Goal: Task Accomplishment & Management: Manage account settings

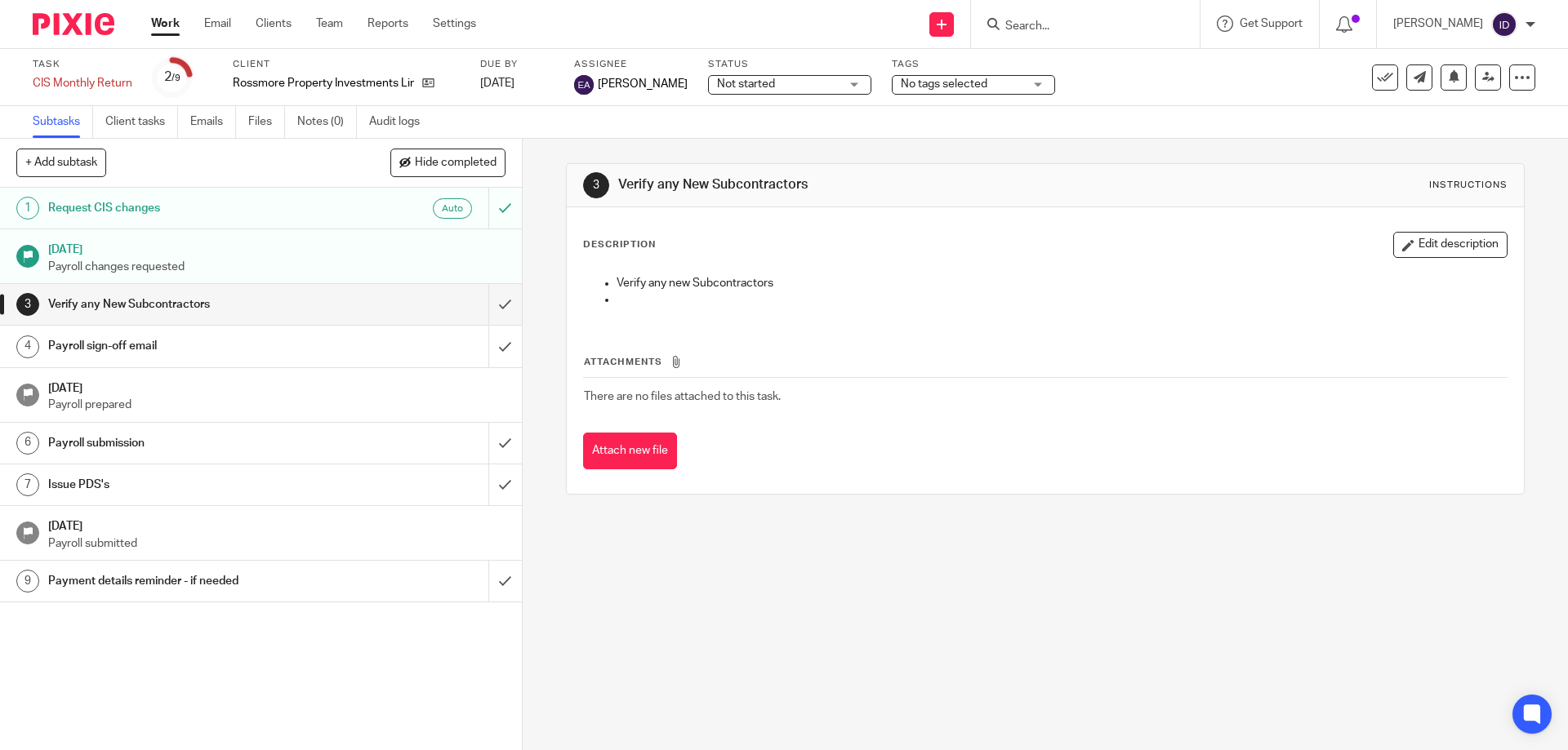
click at [1104, 24] on input "Search" at bounding box center [1077, 26] width 147 height 15
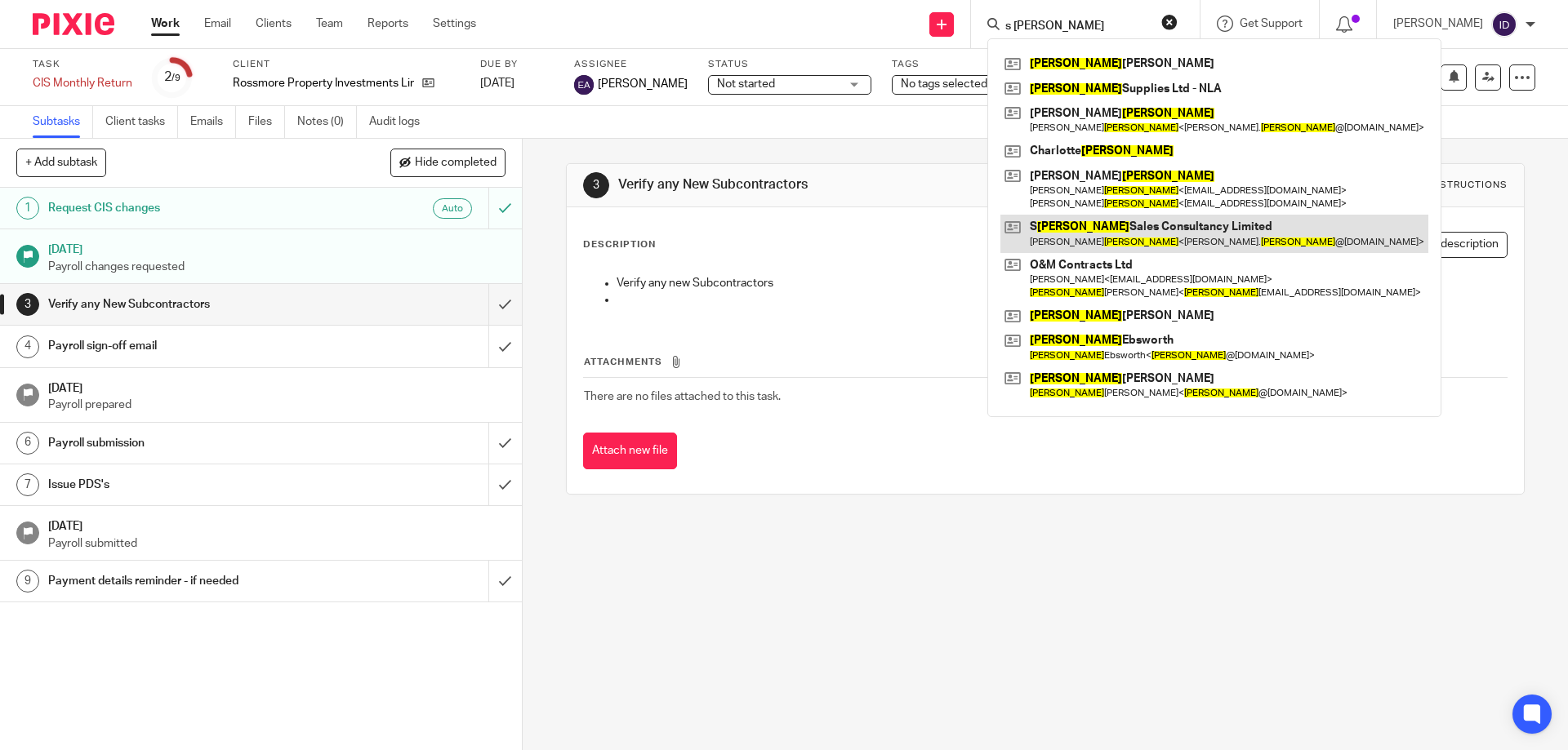
type input "s mason"
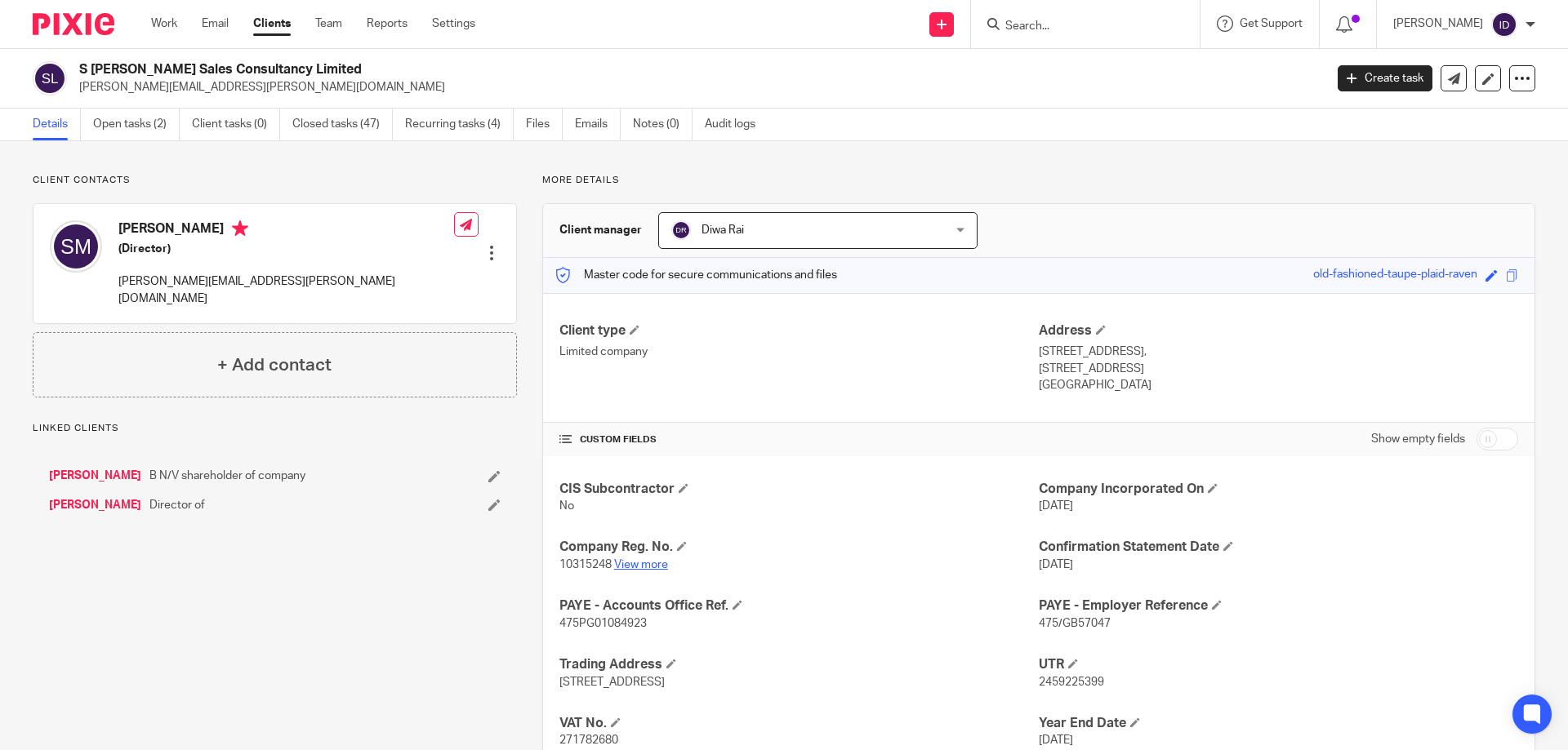
click at [643, 433] on link "View more" at bounding box center [641, 564] width 54 height 11
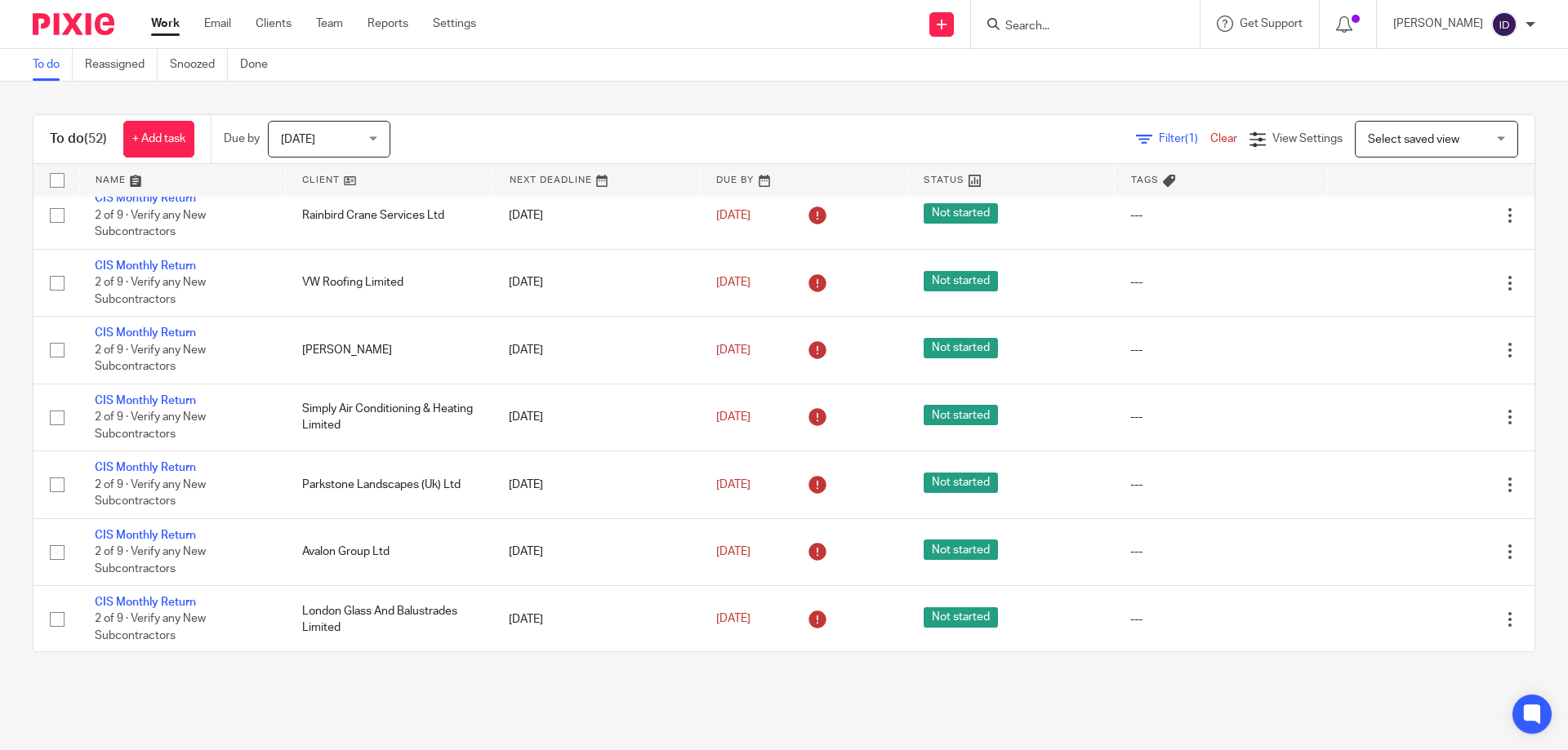
scroll to position [3019, 0]
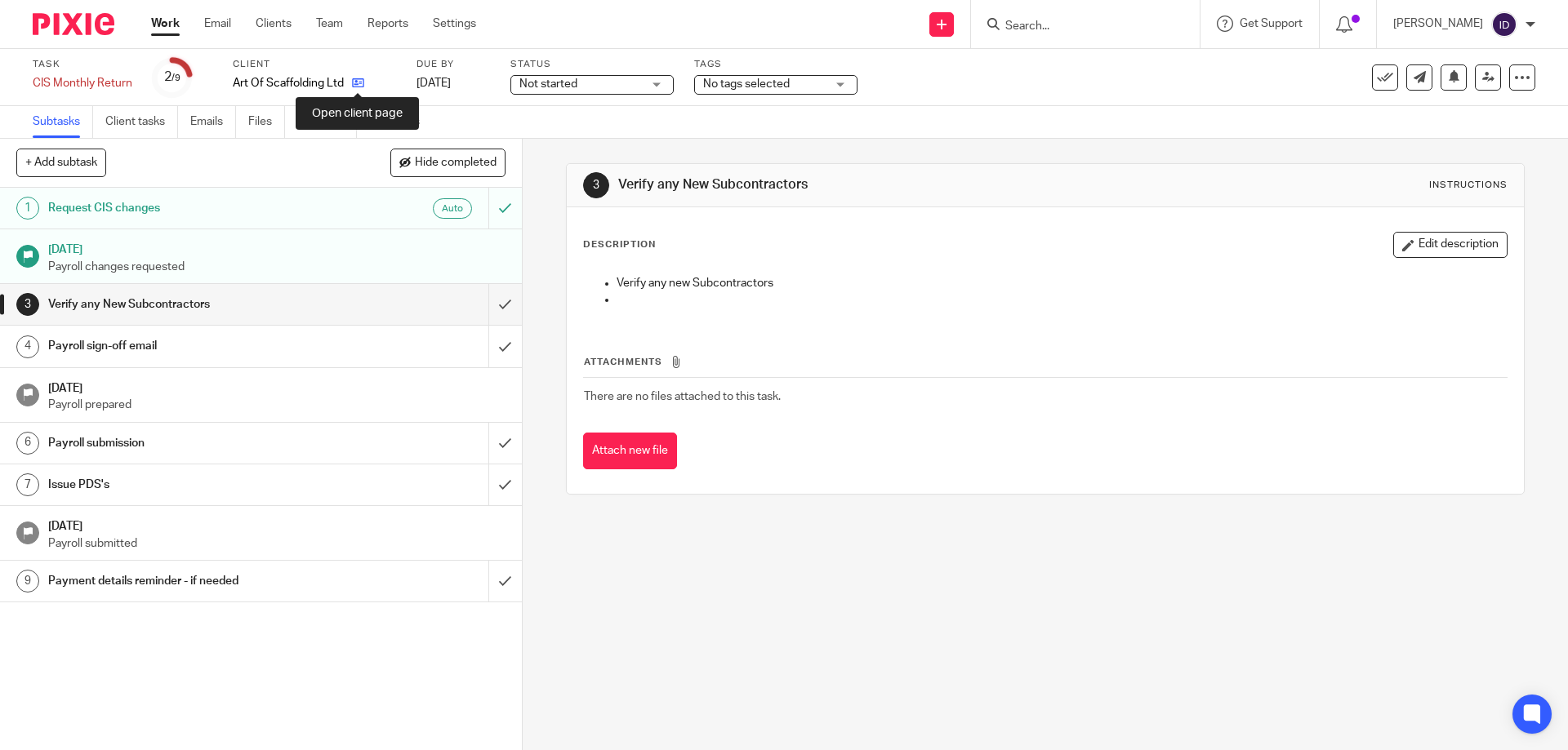
click at [359, 84] on icon at bounding box center [358, 83] width 12 height 12
click at [355, 88] on icon at bounding box center [358, 83] width 12 height 12
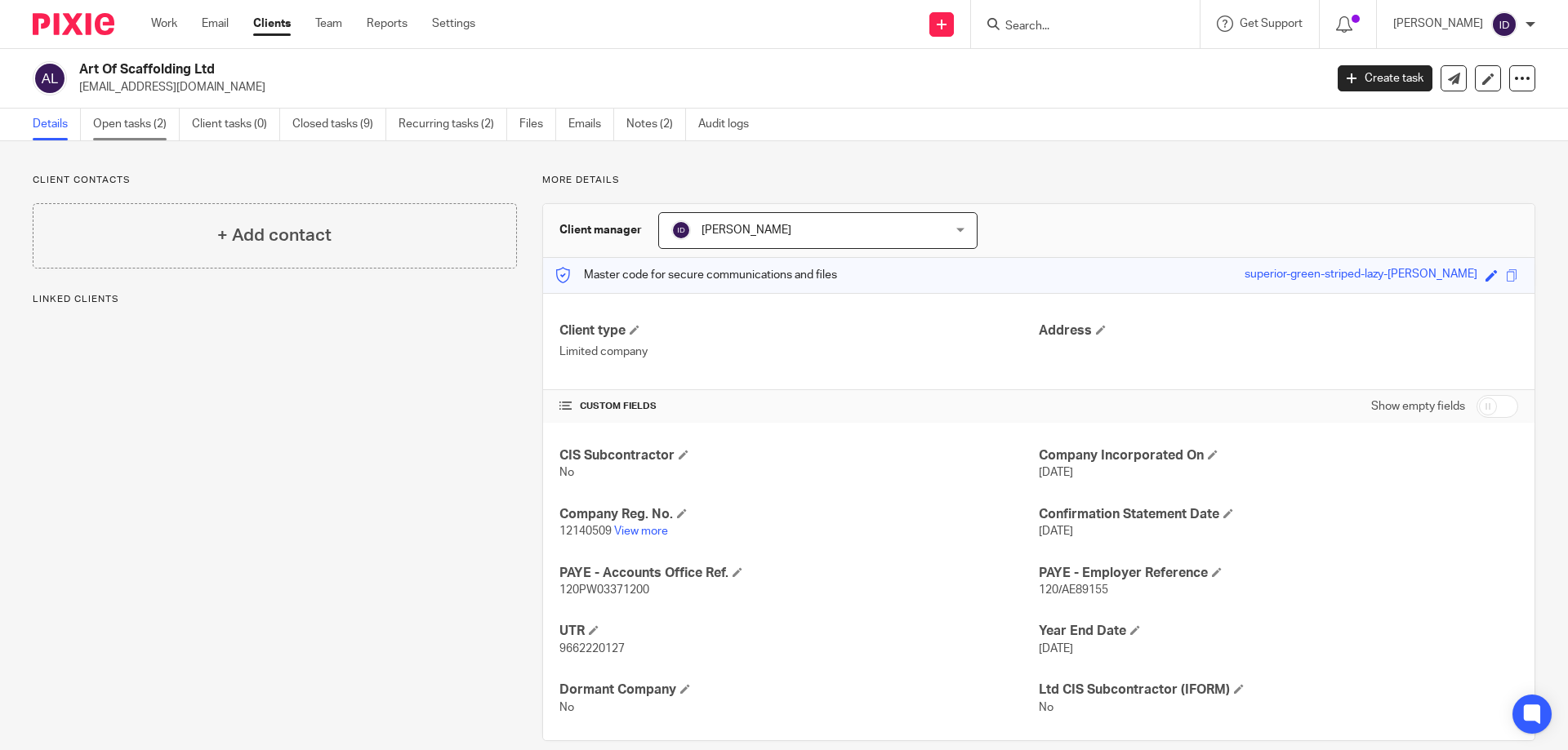
click at [128, 116] on link "Open tasks (2)" at bounding box center [136, 125] width 86 height 32
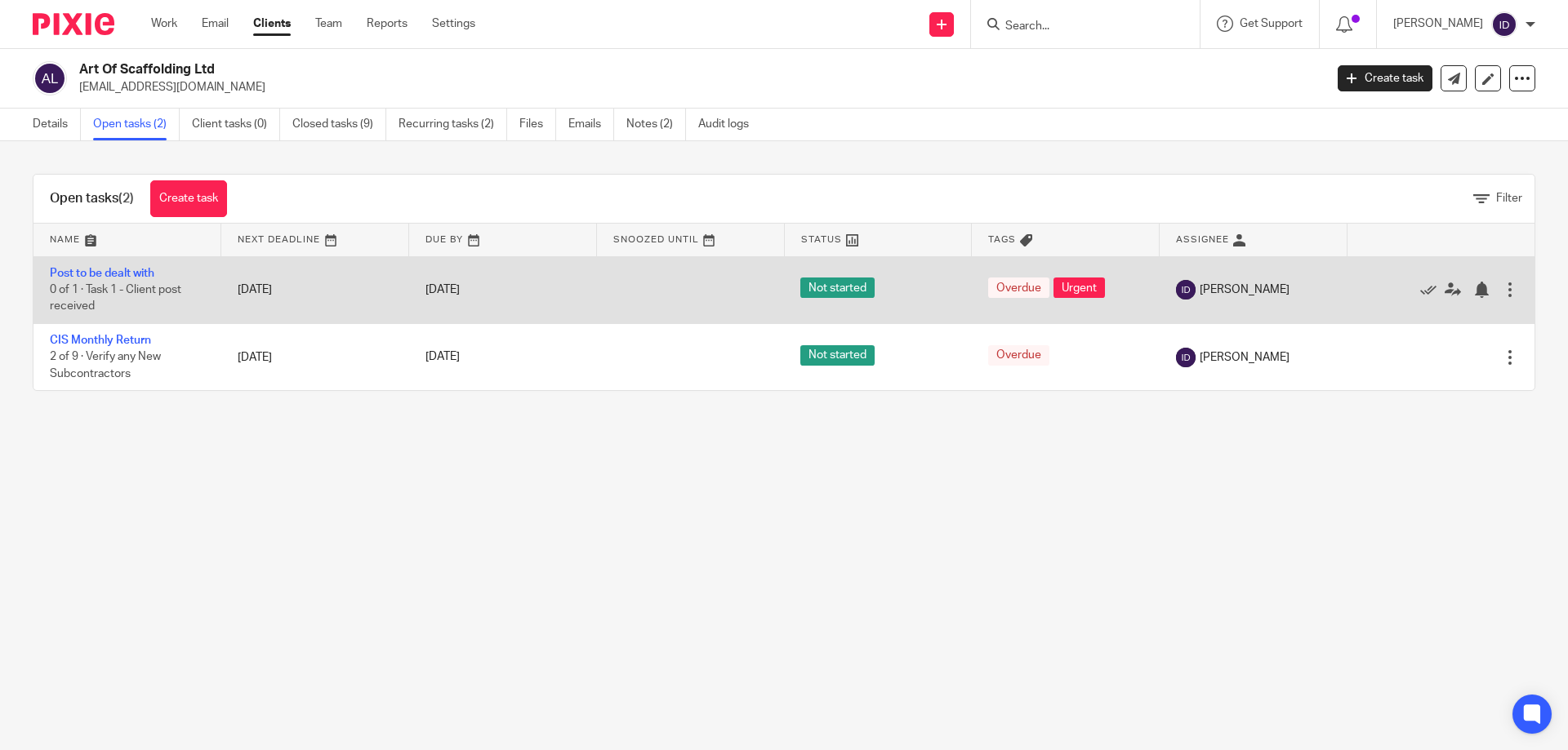
click at [1502, 286] on div at bounding box center [1510, 289] width 17 height 17
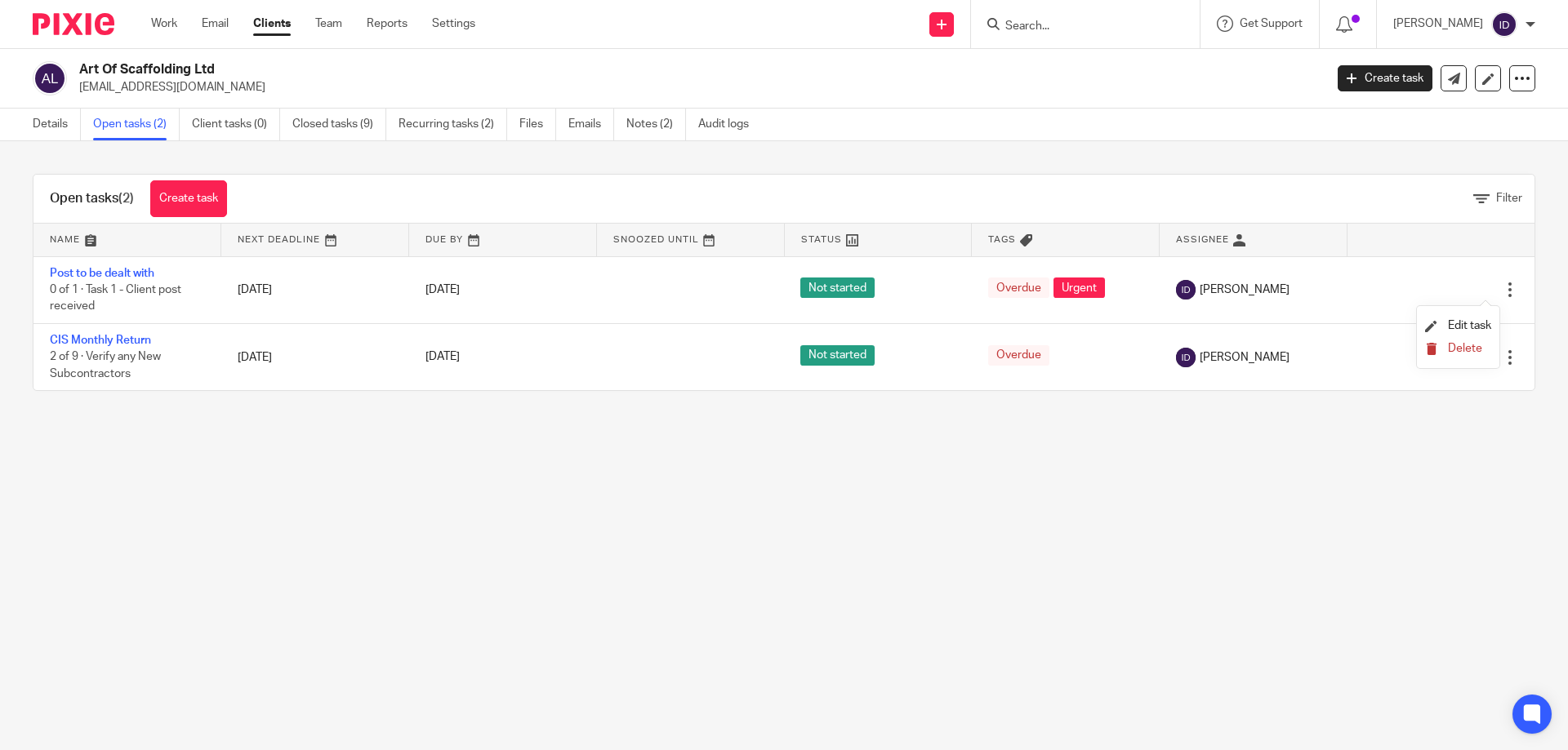
click at [1463, 343] on span "Delete" at bounding box center [1465, 348] width 34 height 11
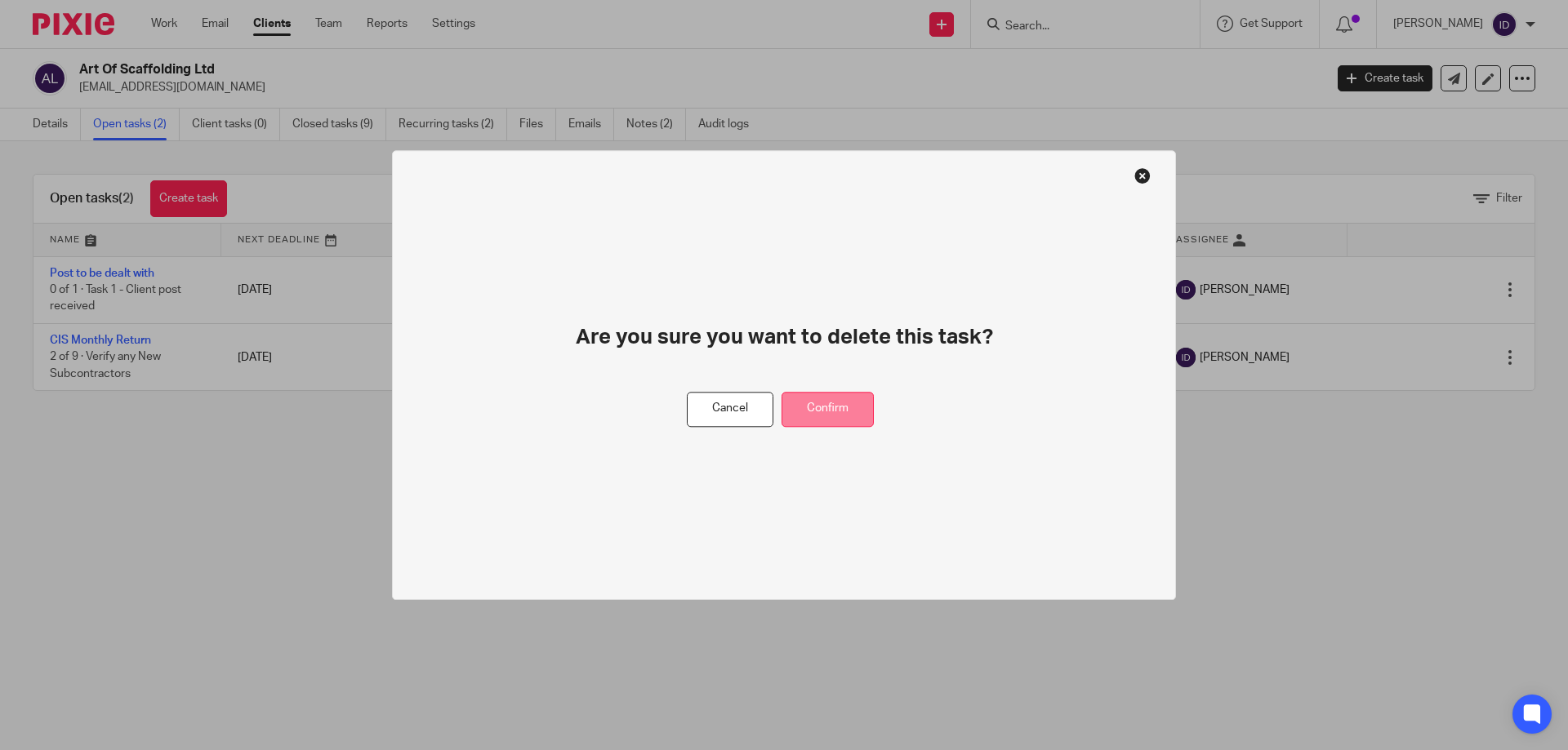
click at [857, 409] on button "Confirm" at bounding box center [828, 409] width 92 height 35
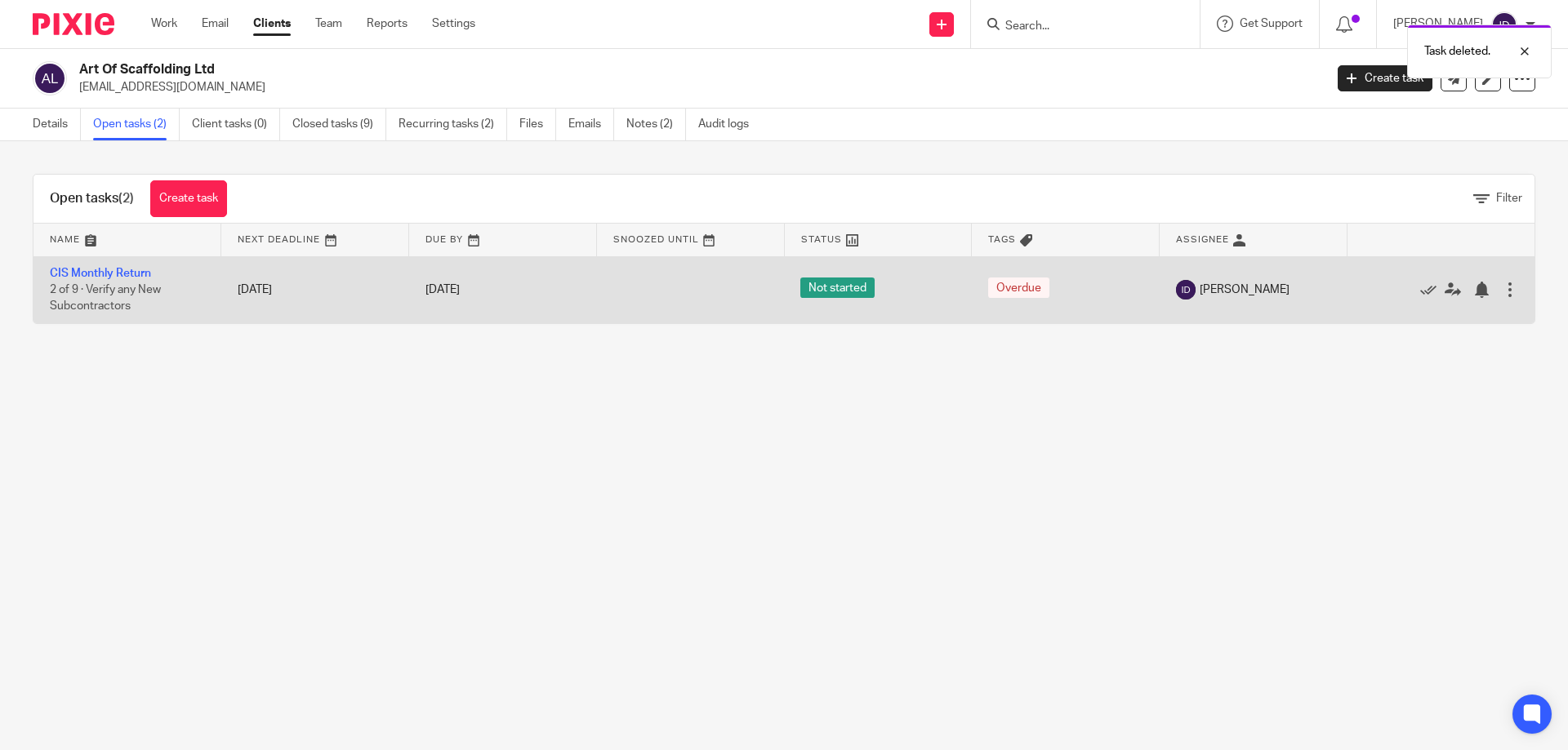
click at [1502, 297] on div at bounding box center [1510, 289] width 17 height 17
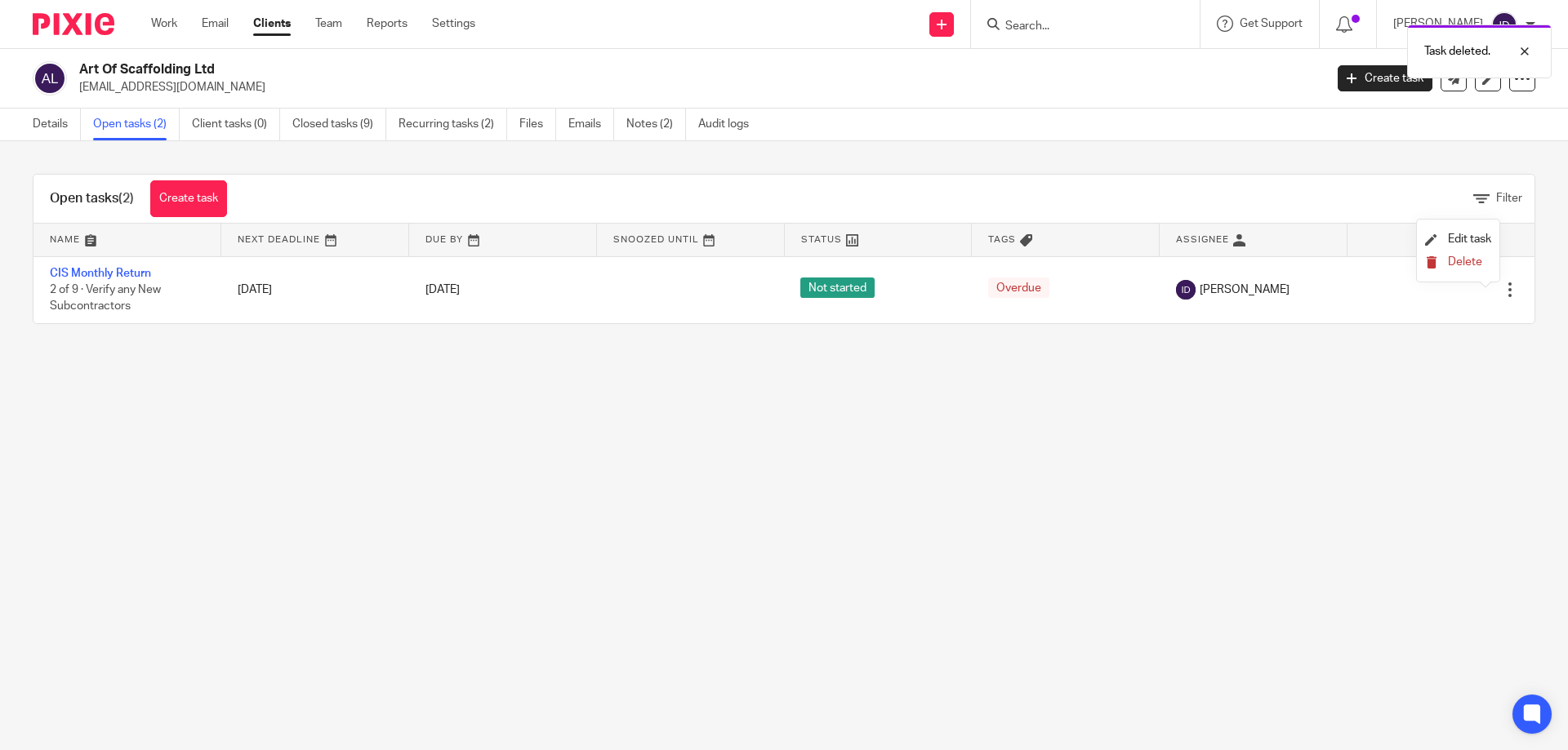
click at [1466, 261] on span "Delete" at bounding box center [1465, 261] width 34 height 11
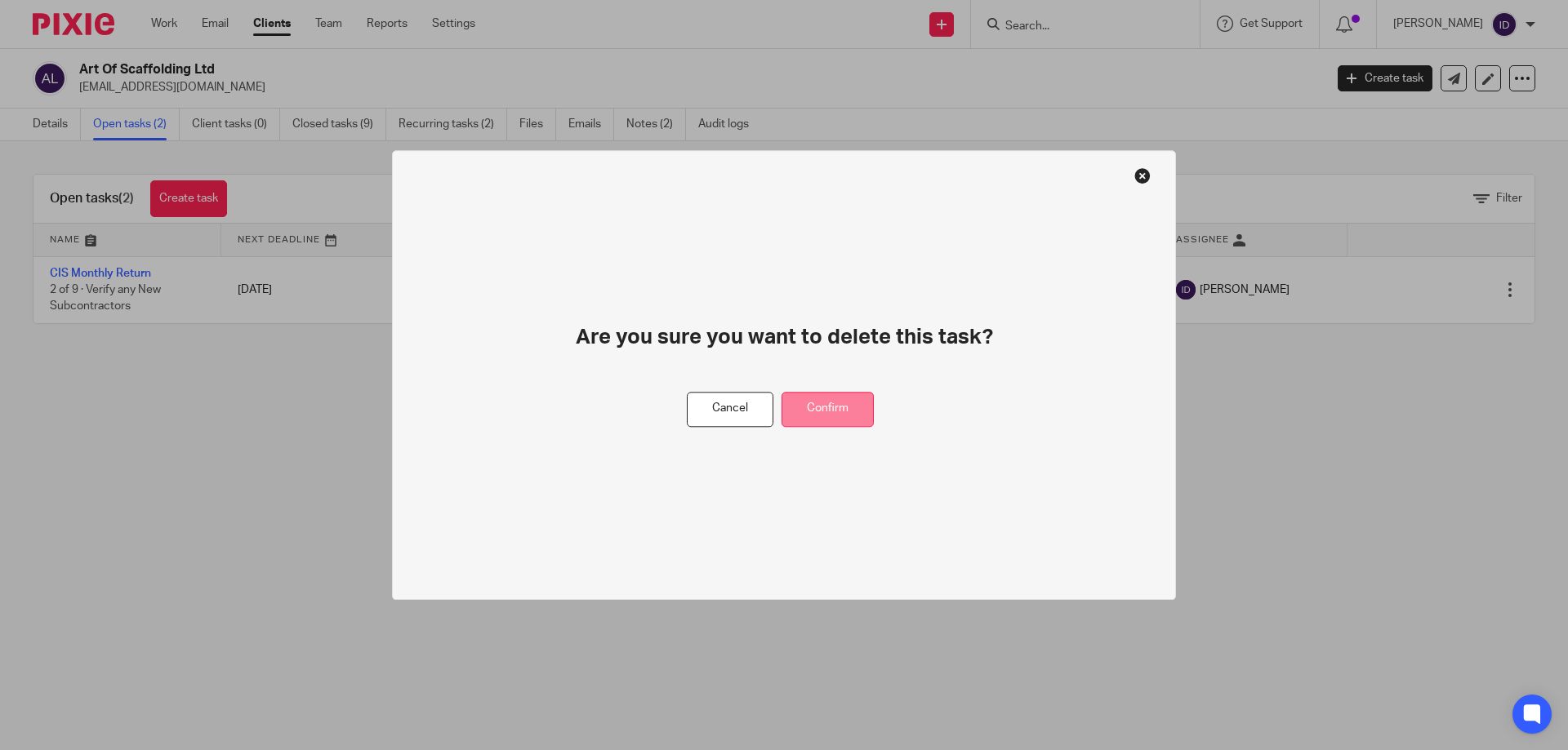
click at [808, 403] on button "Confirm" at bounding box center [828, 409] width 92 height 35
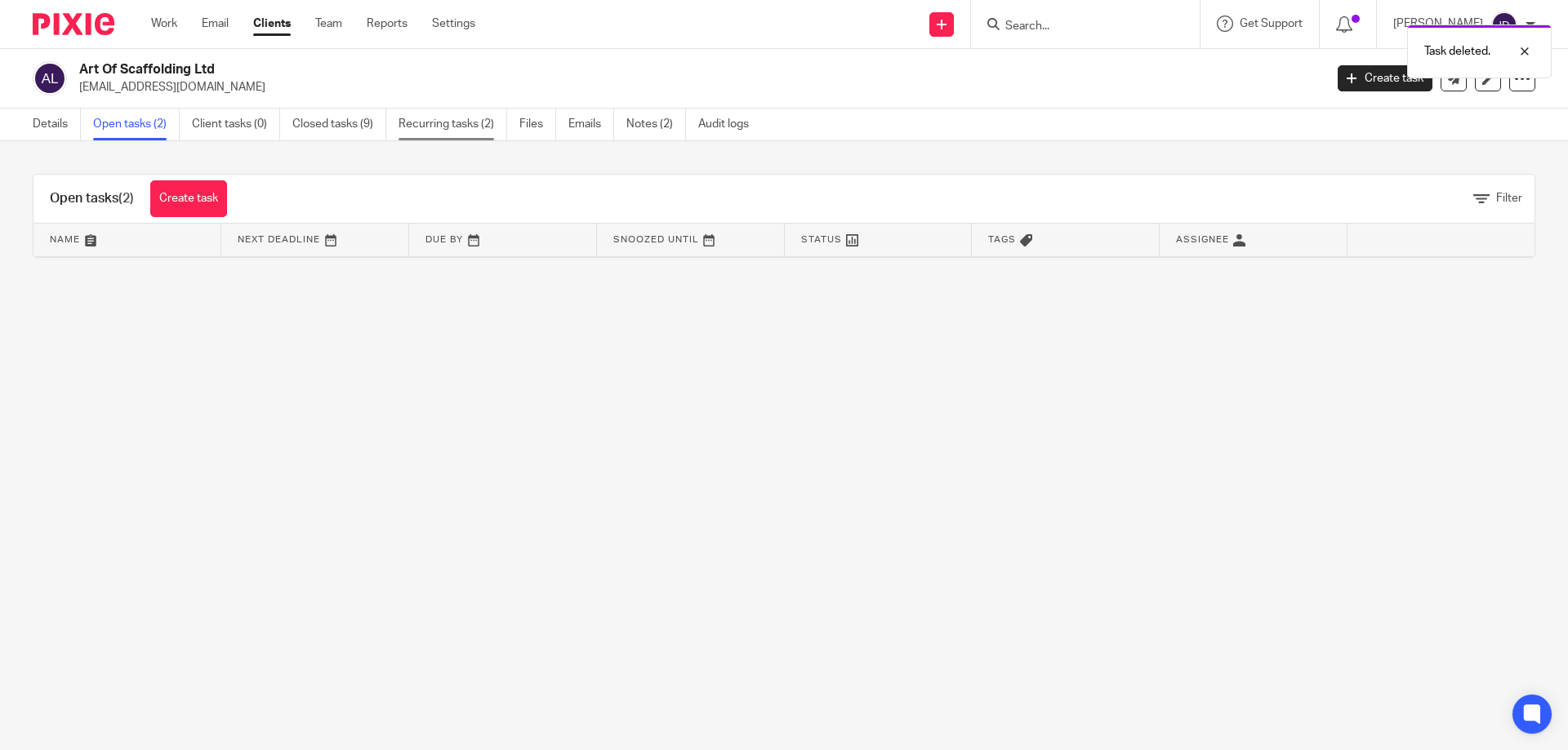
click at [453, 132] on link "Recurring tasks (2)" at bounding box center [452, 125] width 109 height 32
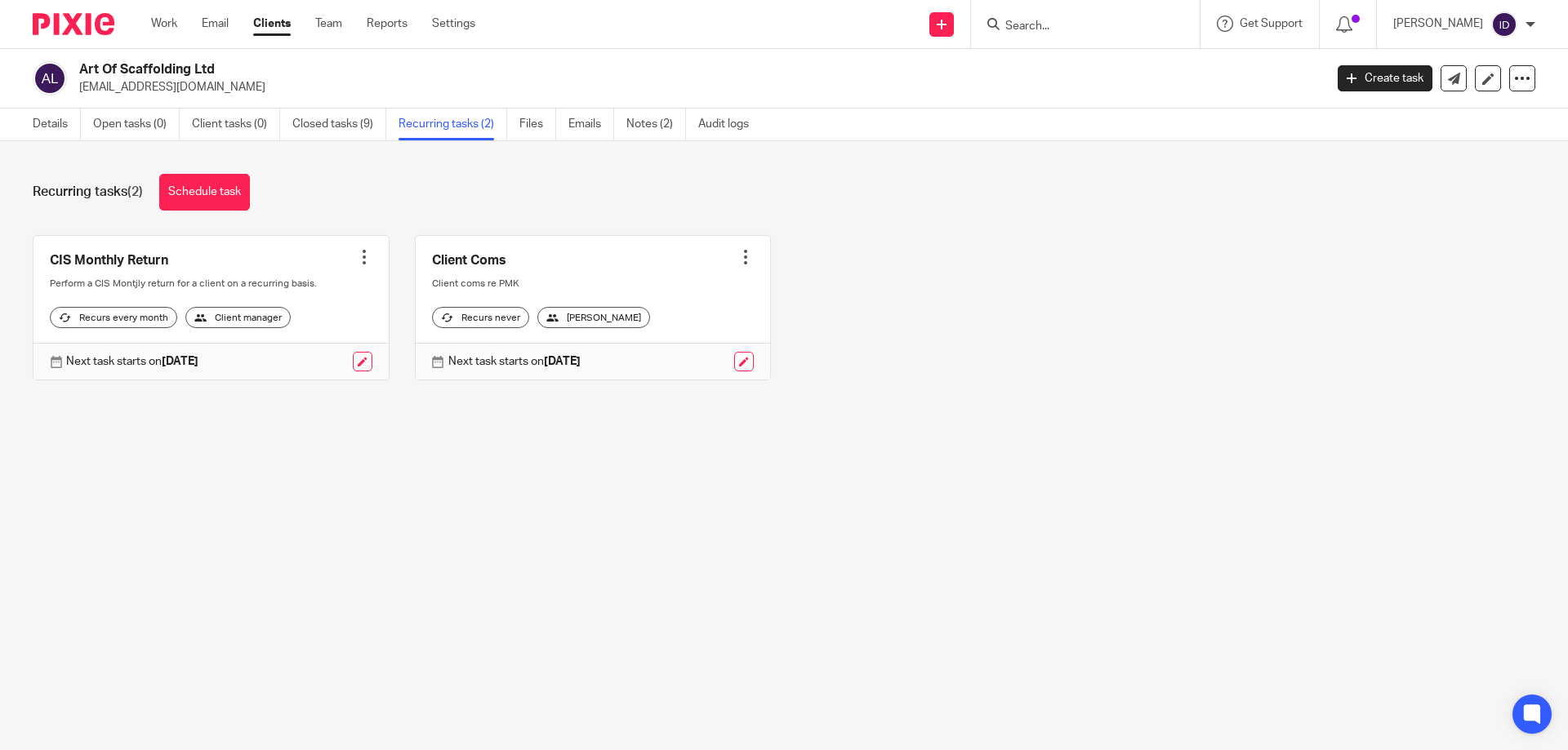
click at [737, 260] on div at bounding box center [745, 257] width 17 height 17
click at [677, 362] on span "Cancel schedule" at bounding box center [673, 361] width 85 height 11
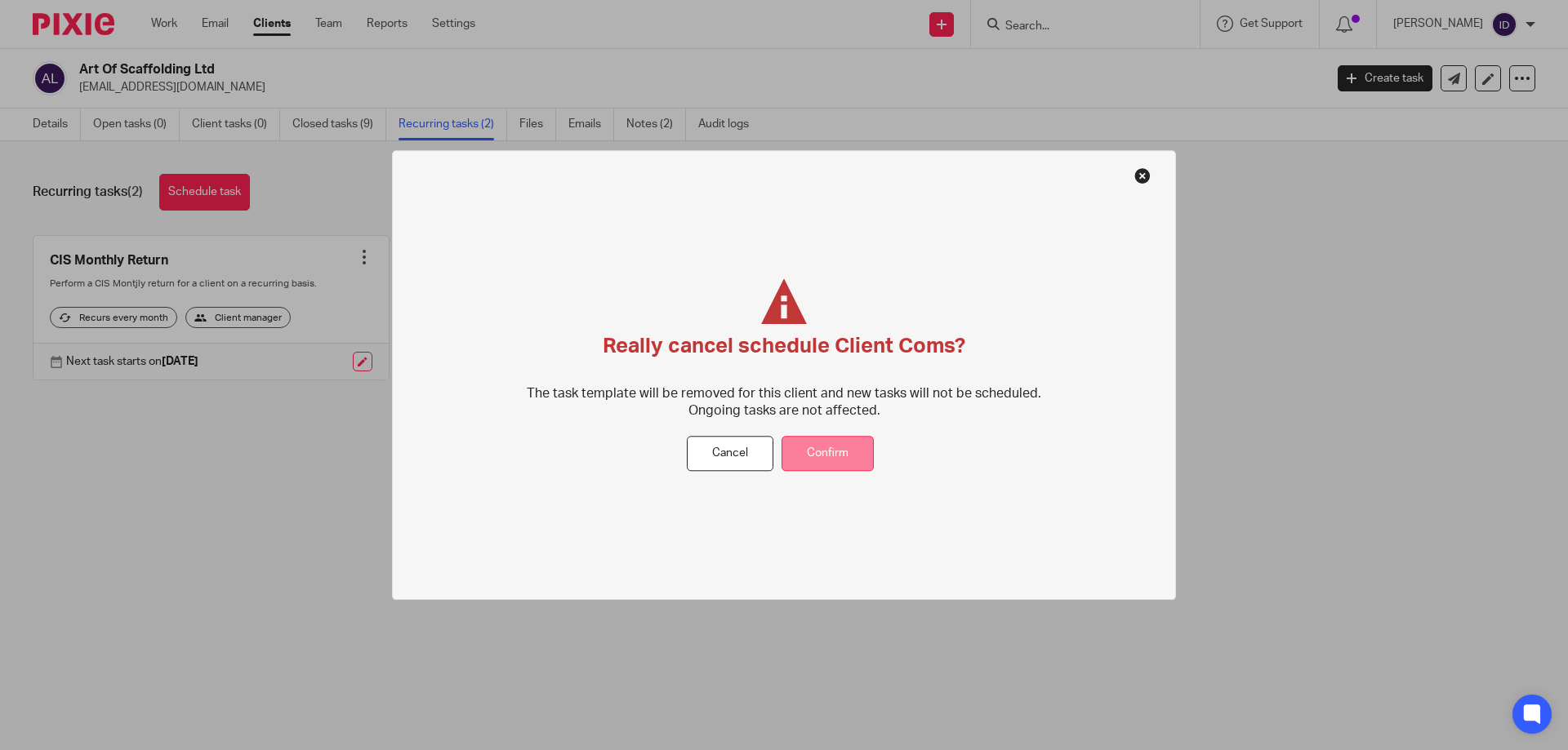
drag, startPoint x: 827, startPoint y: 453, endPoint x: 730, endPoint y: 396, distance: 112.5
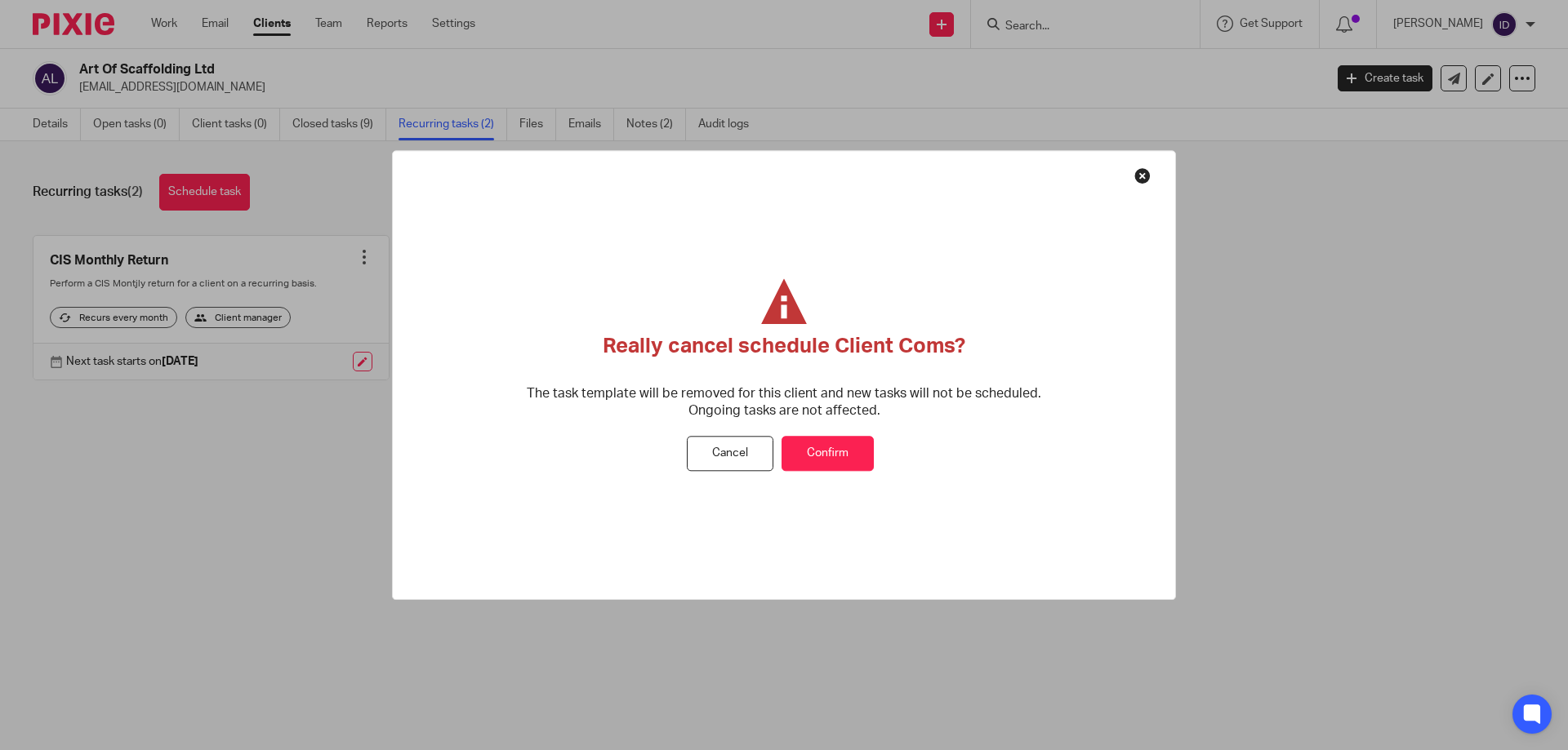
click at [826, 453] on button "Confirm" at bounding box center [828, 454] width 92 height 35
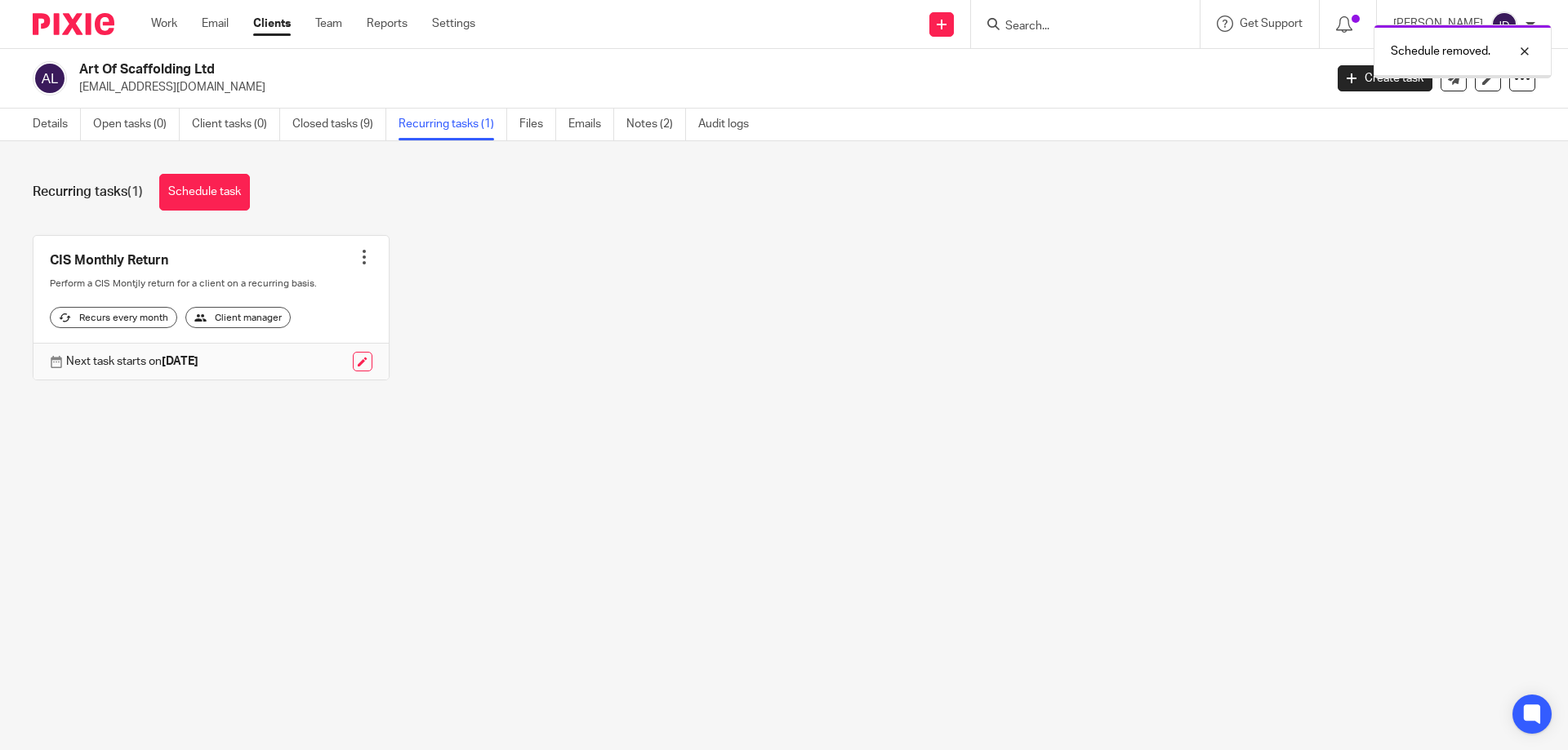
click at [357, 261] on div at bounding box center [364, 257] width 17 height 17
click at [304, 366] on span "Cancel schedule" at bounding box center [297, 361] width 85 height 11
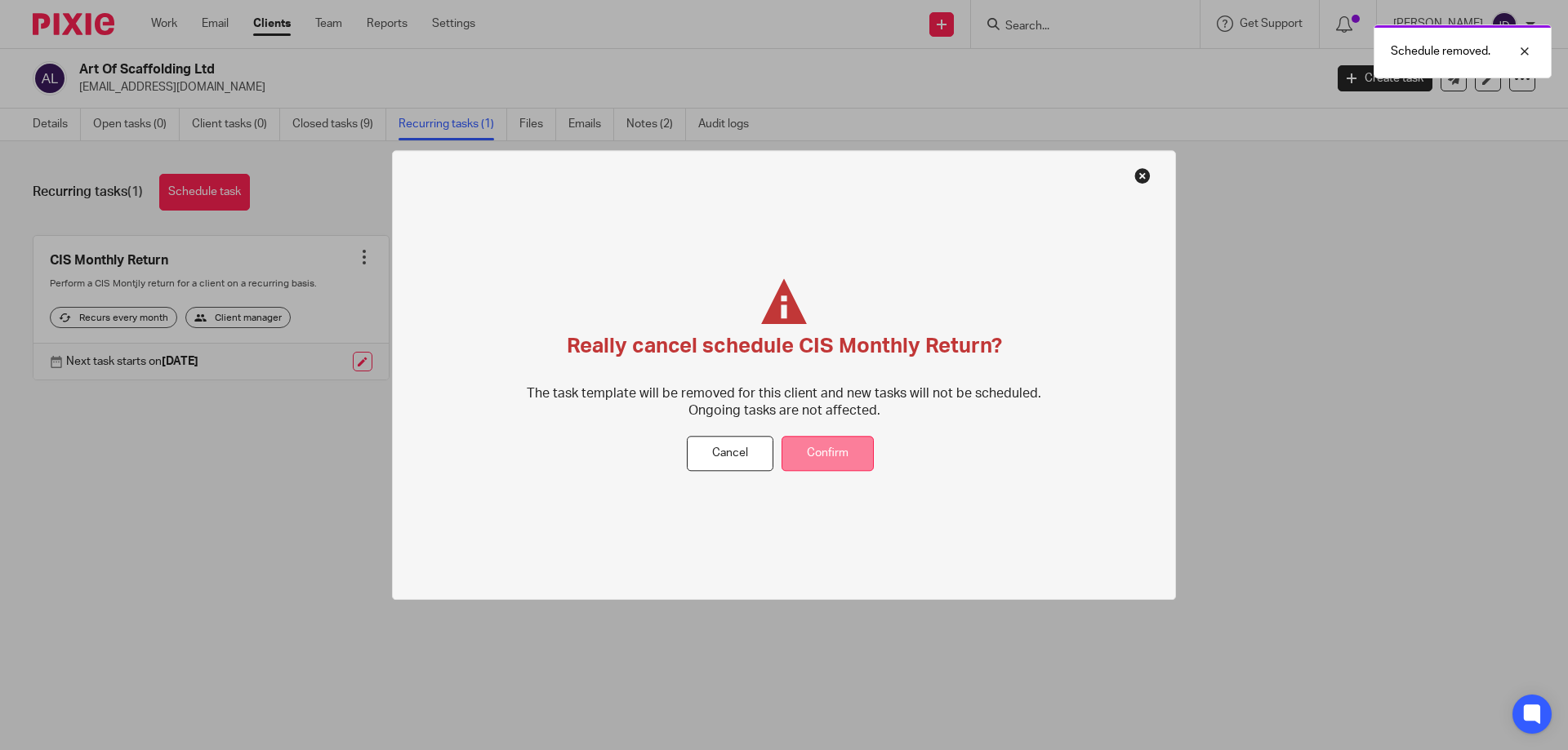
click at [835, 469] on button "Confirm" at bounding box center [828, 454] width 92 height 35
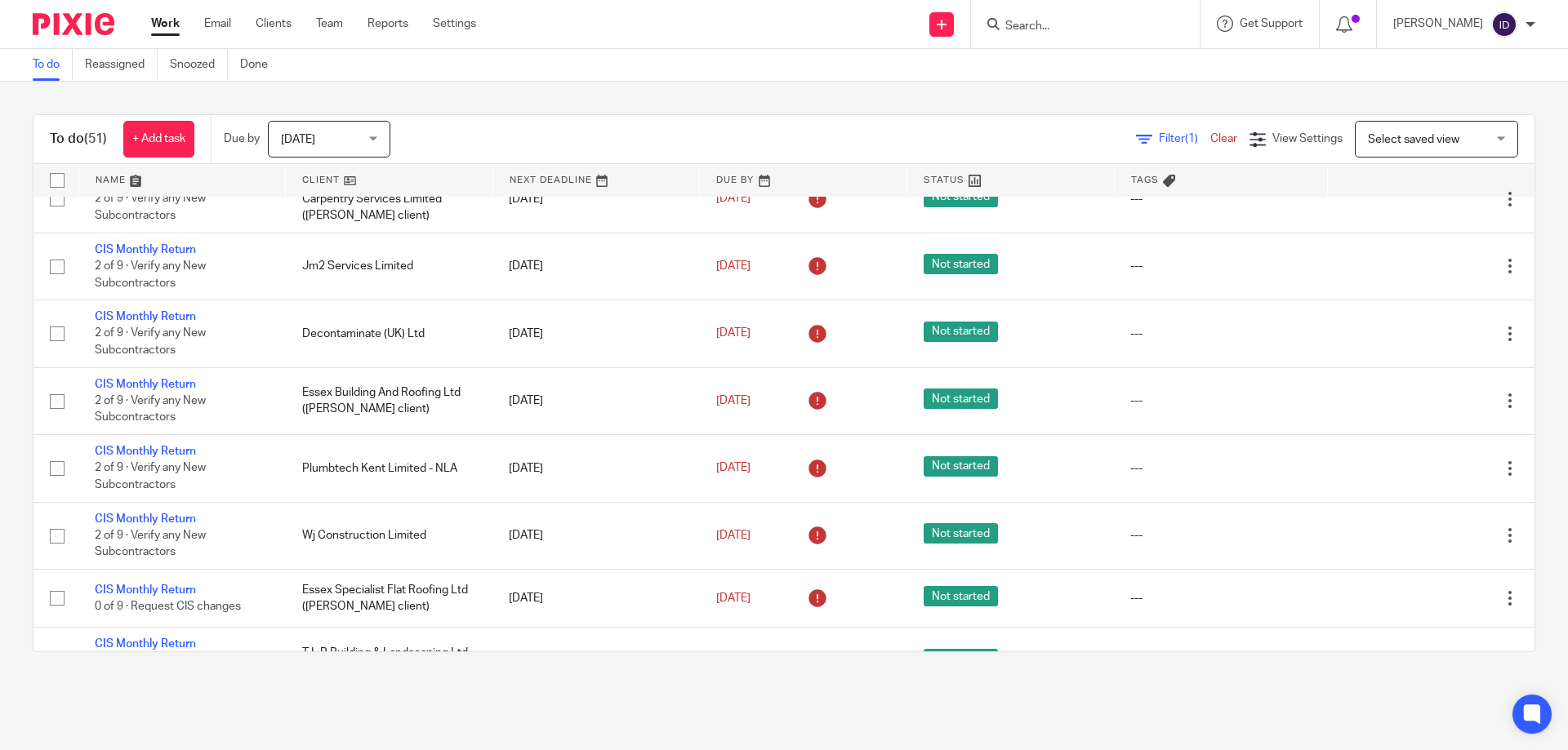
scroll to position [2951, 0]
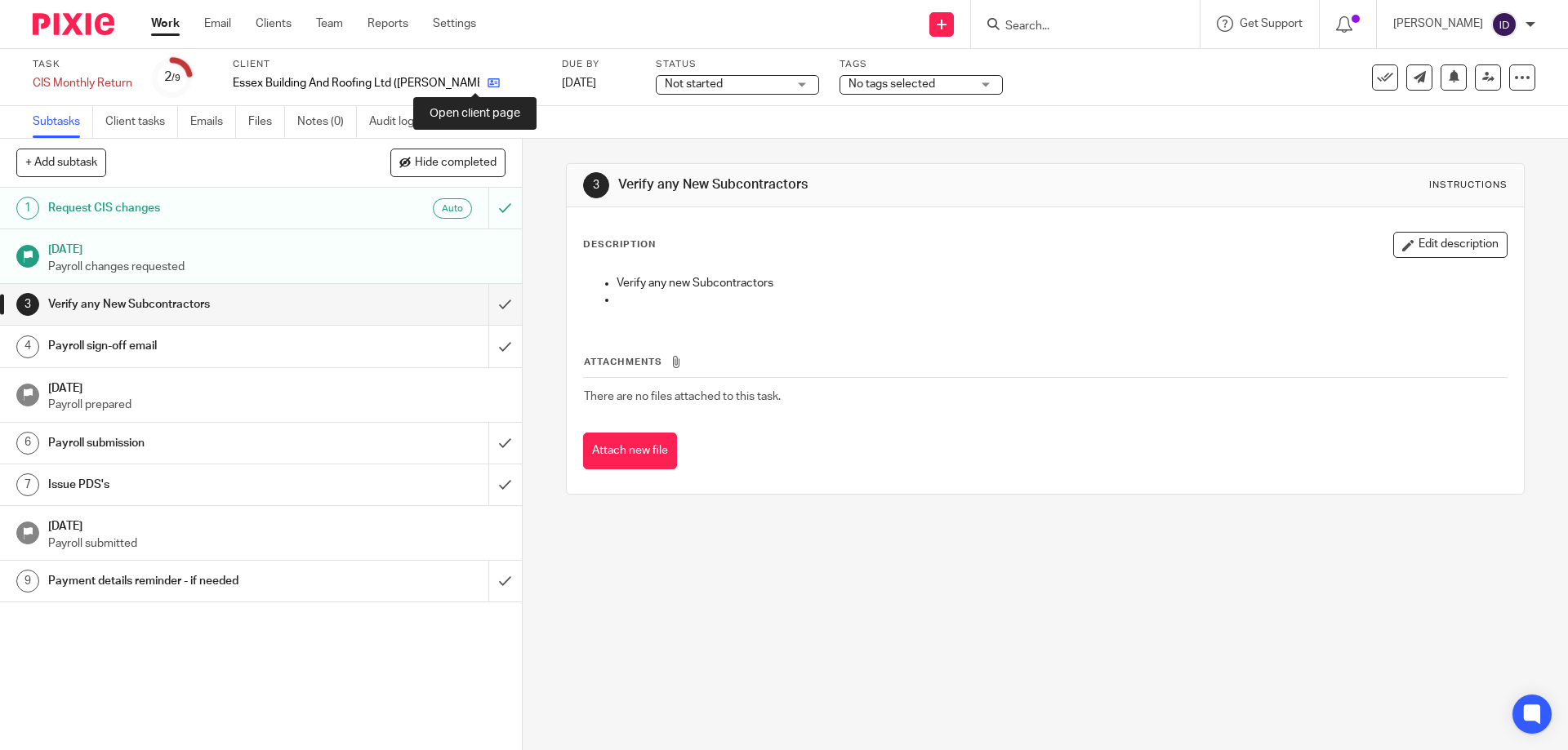
click at [487, 84] on icon at bounding box center [493, 83] width 12 height 12
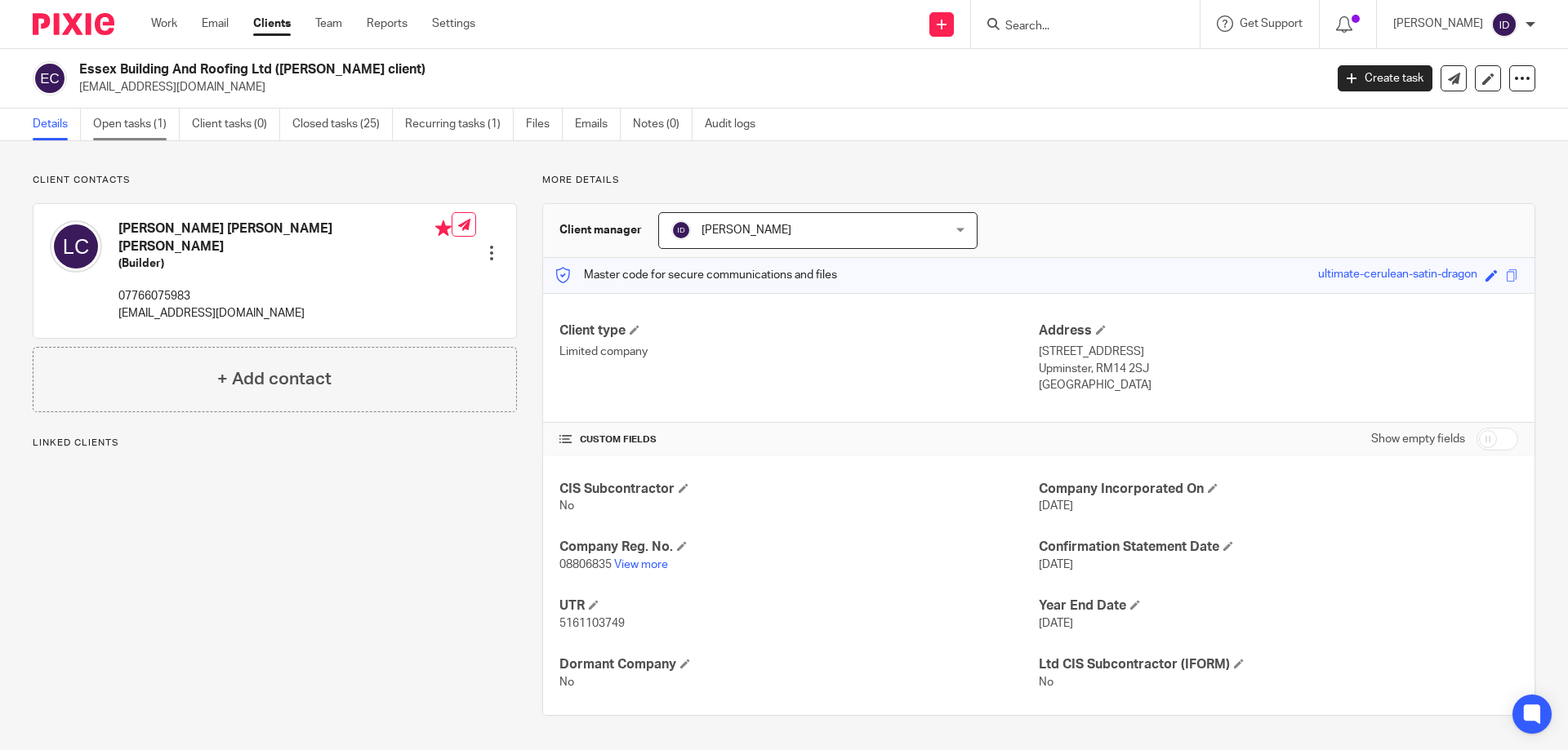
click at [142, 127] on link "Open tasks (1)" at bounding box center [136, 125] width 86 height 32
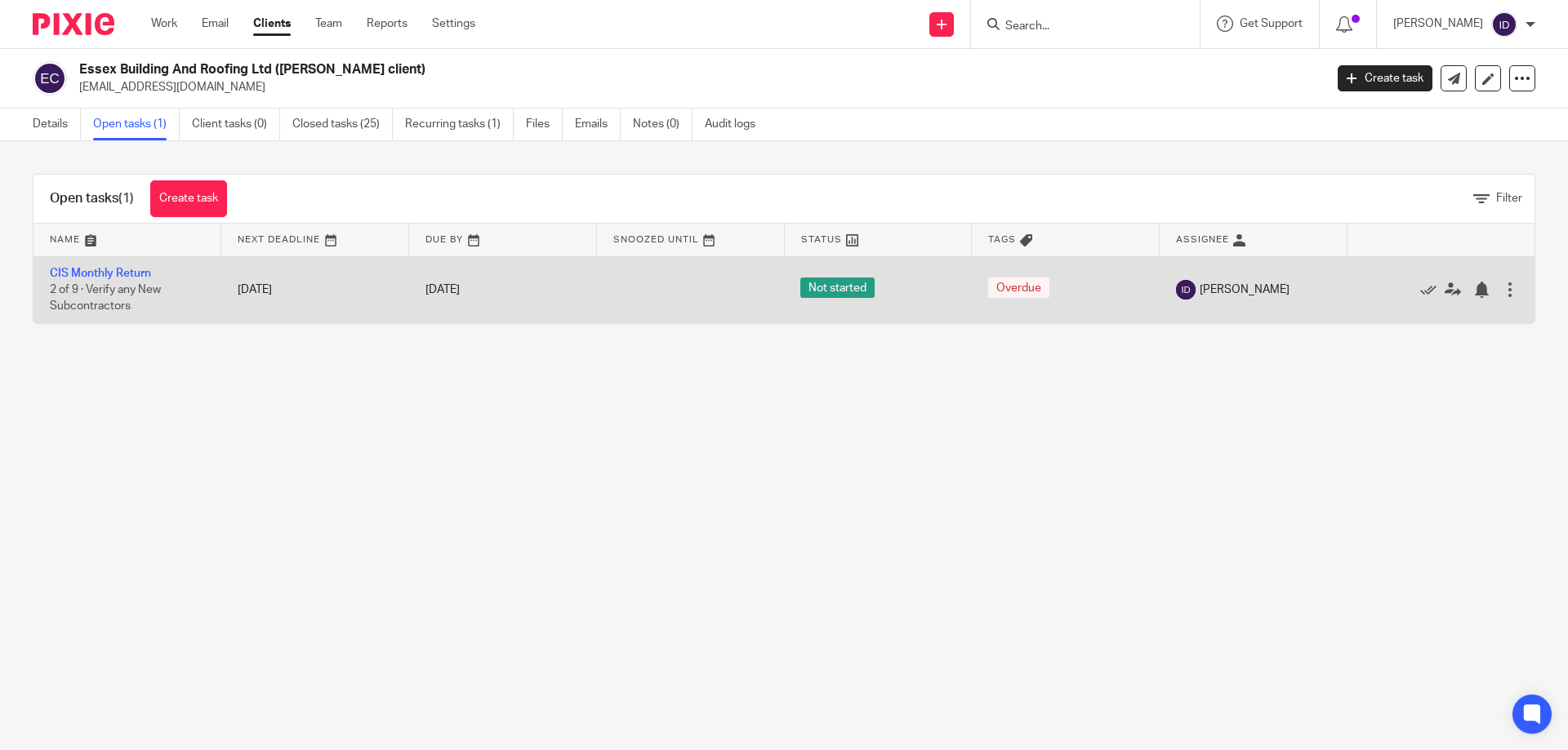
click at [1502, 287] on div at bounding box center [1510, 289] width 17 height 17
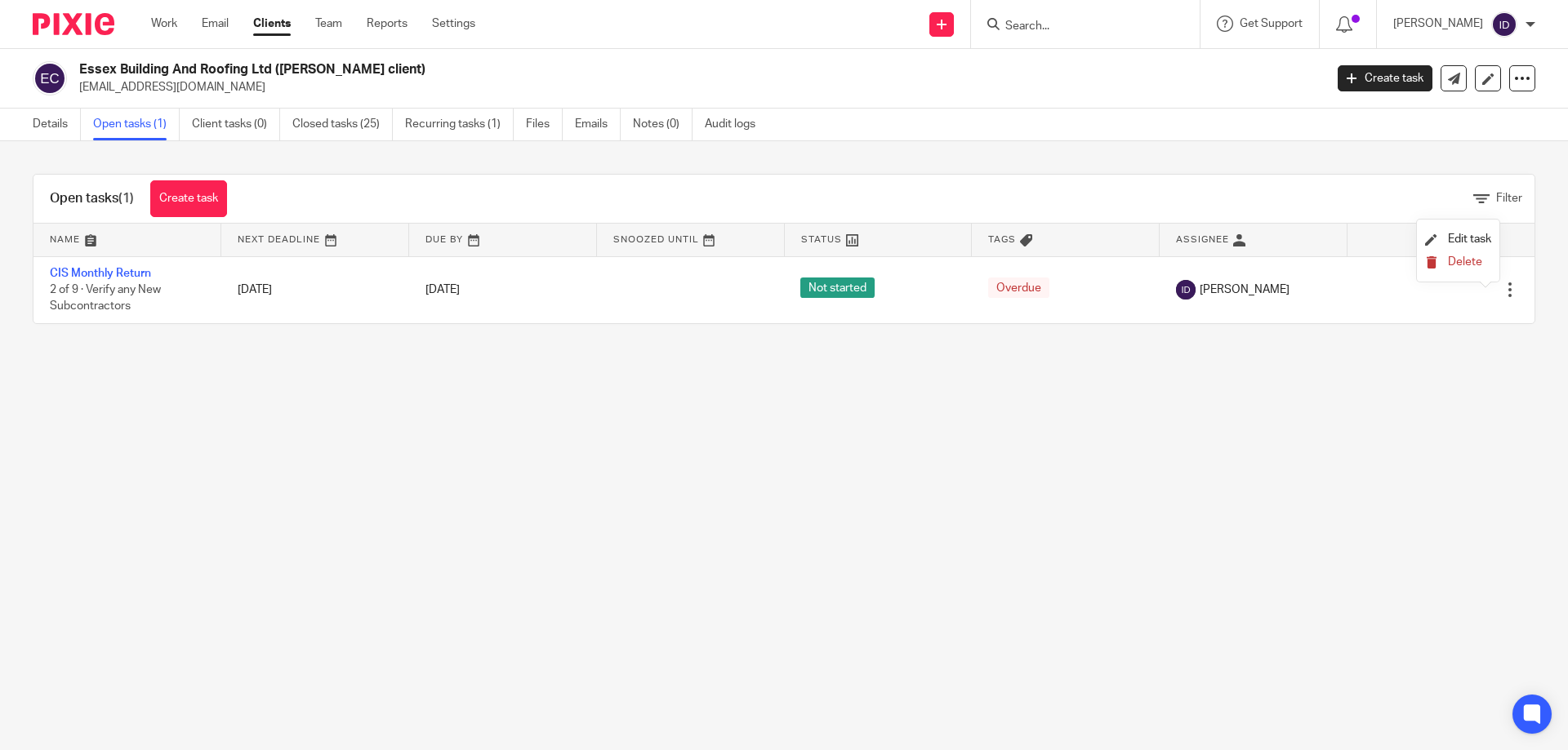
click at [1450, 262] on span "Delete" at bounding box center [1465, 261] width 34 height 11
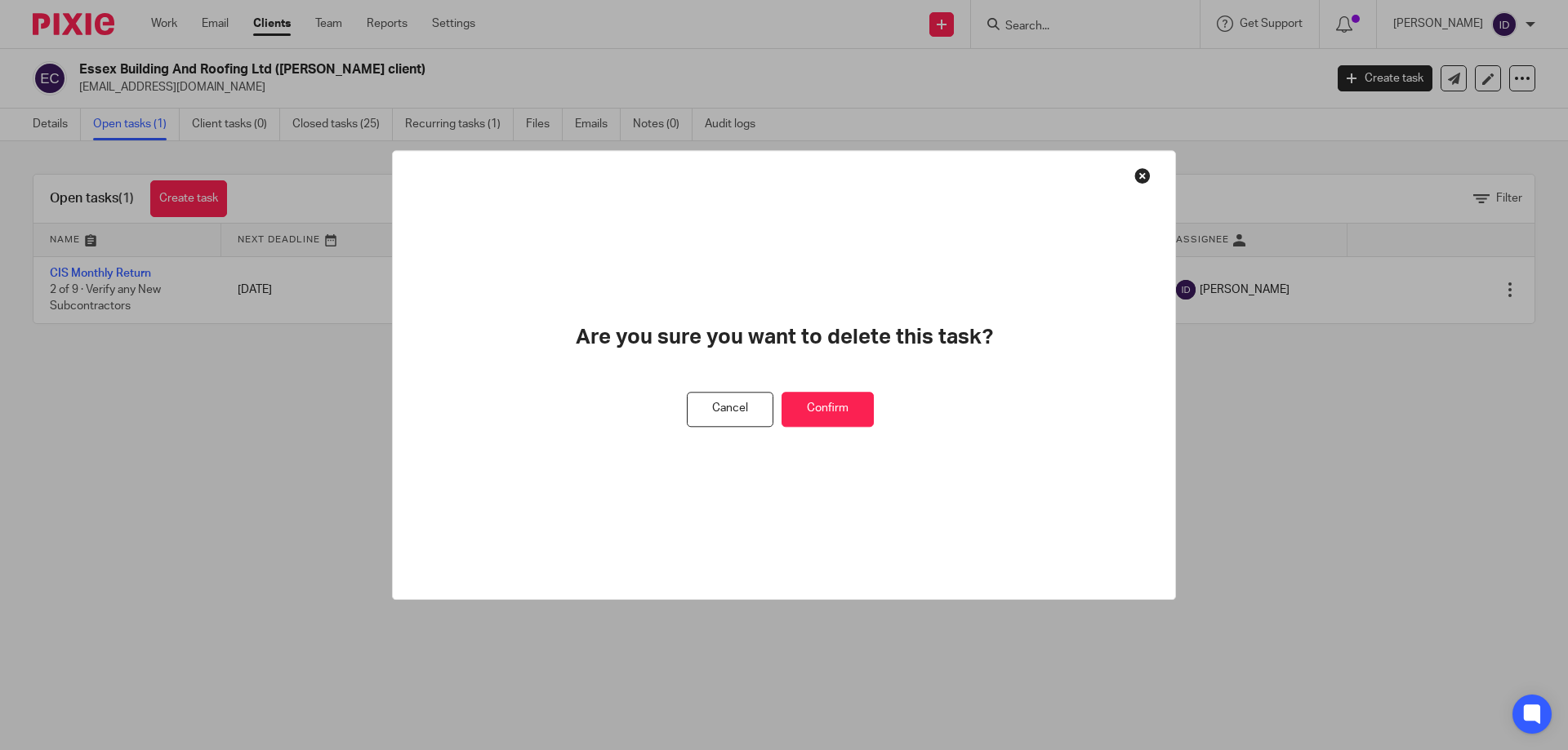
drag, startPoint x: 855, startPoint y: 416, endPoint x: 613, endPoint y: 260, distance: 287.9
click at [852, 416] on button "Confirm" at bounding box center [828, 409] width 92 height 35
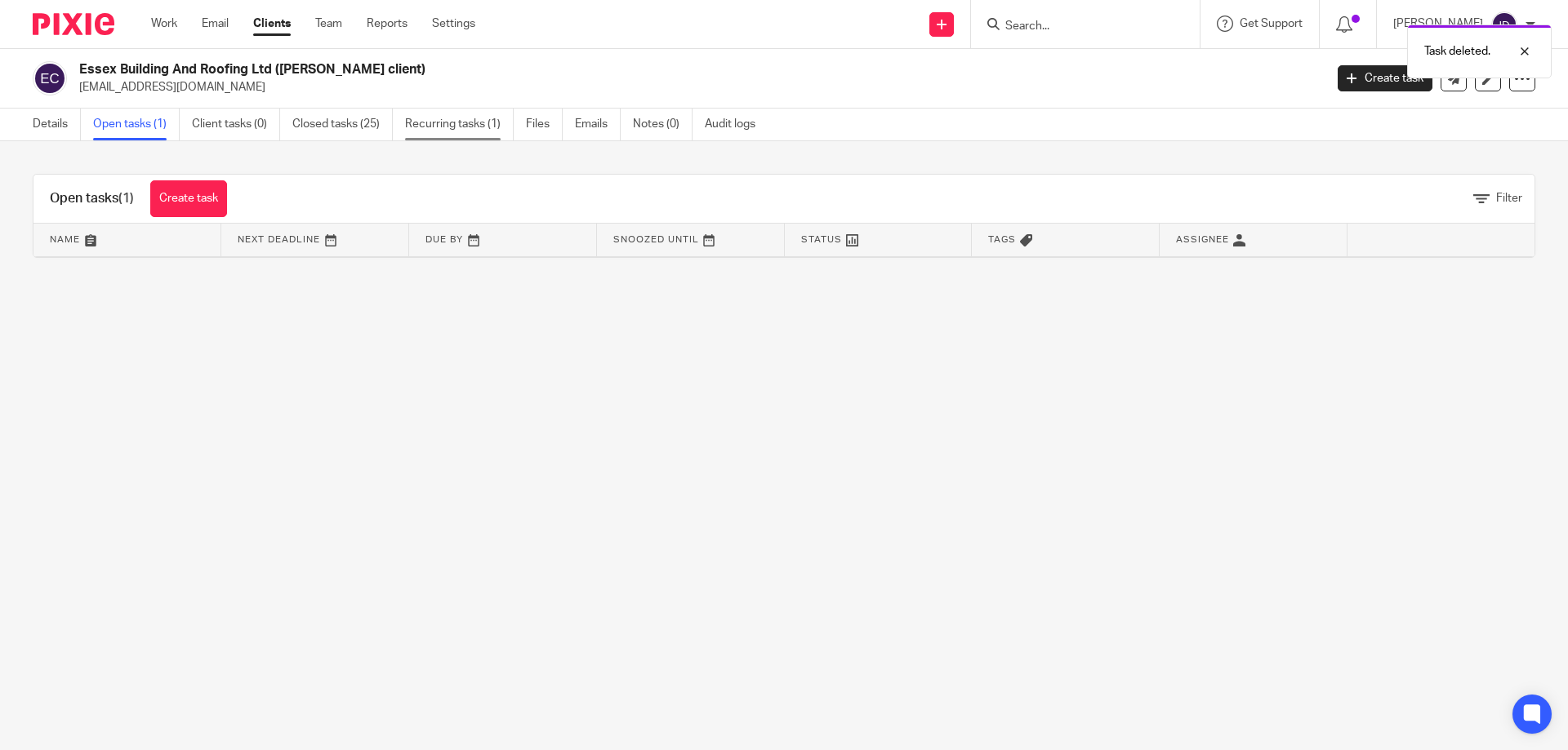
click at [496, 133] on link "Recurring tasks (1)" at bounding box center [459, 125] width 109 height 32
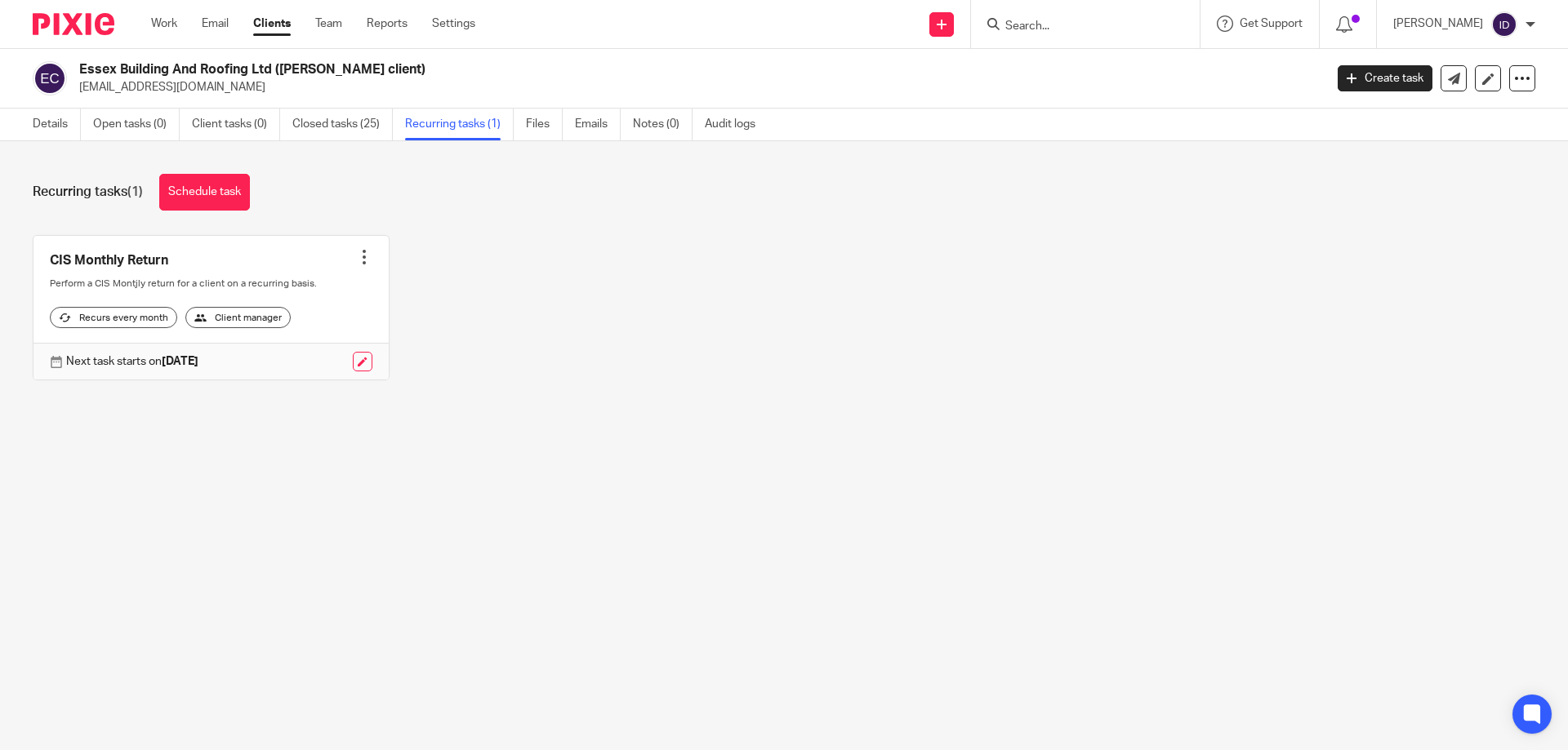
click at [360, 257] on div at bounding box center [364, 257] width 17 height 17
click at [297, 362] on span "Cancel schedule" at bounding box center [297, 361] width 85 height 11
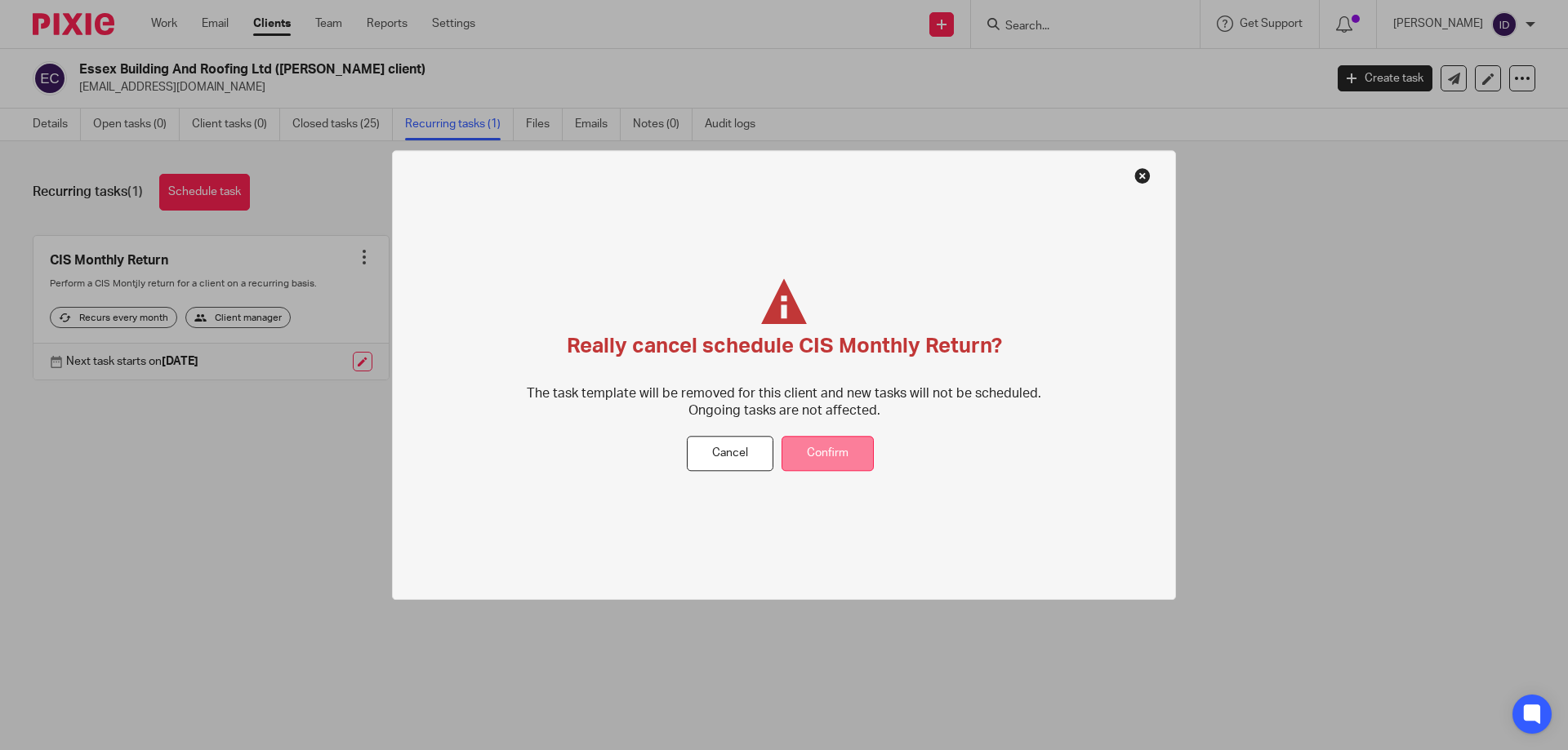
click at [855, 451] on button "Confirm" at bounding box center [828, 454] width 92 height 35
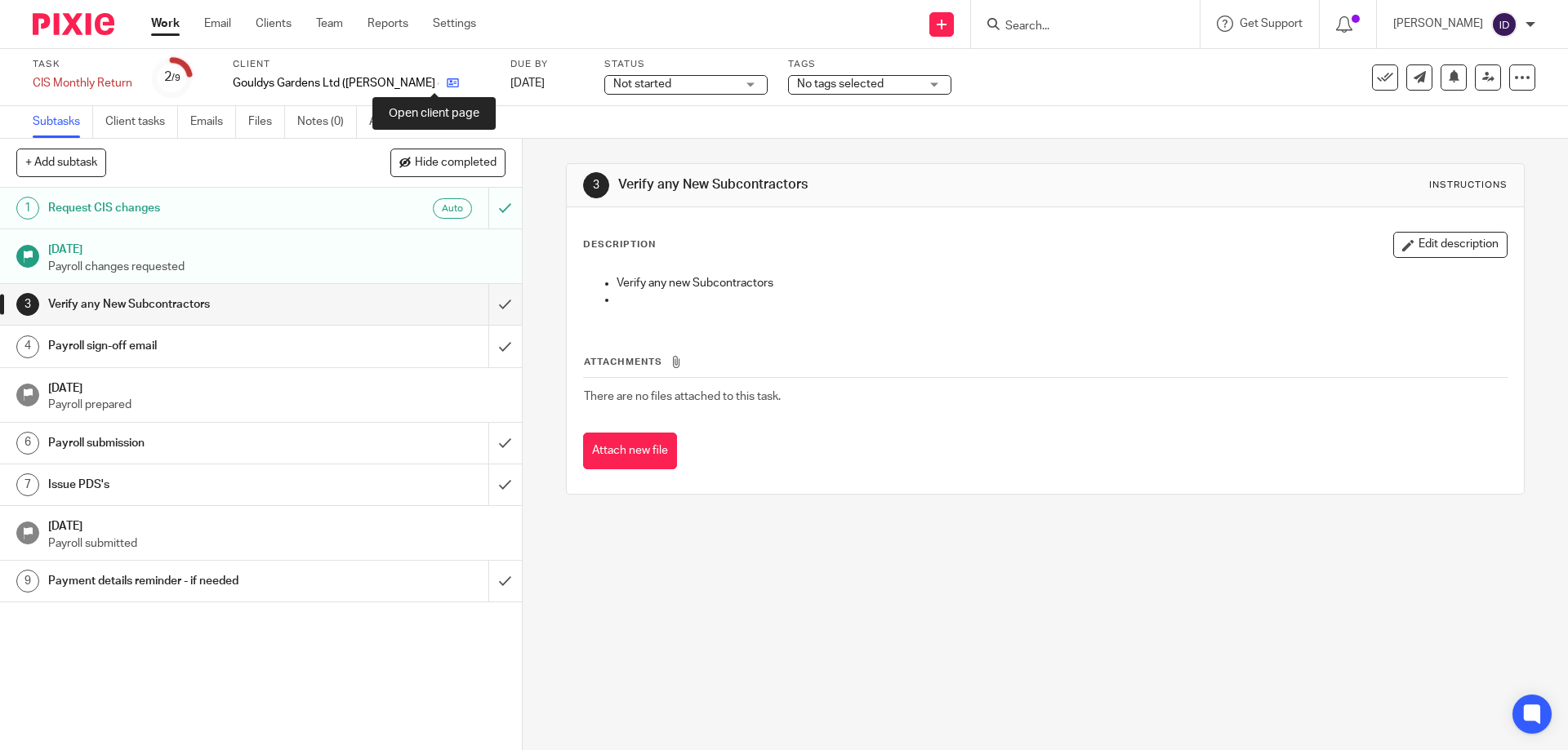
click at [447, 79] on icon at bounding box center [453, 83] width 12 height 12
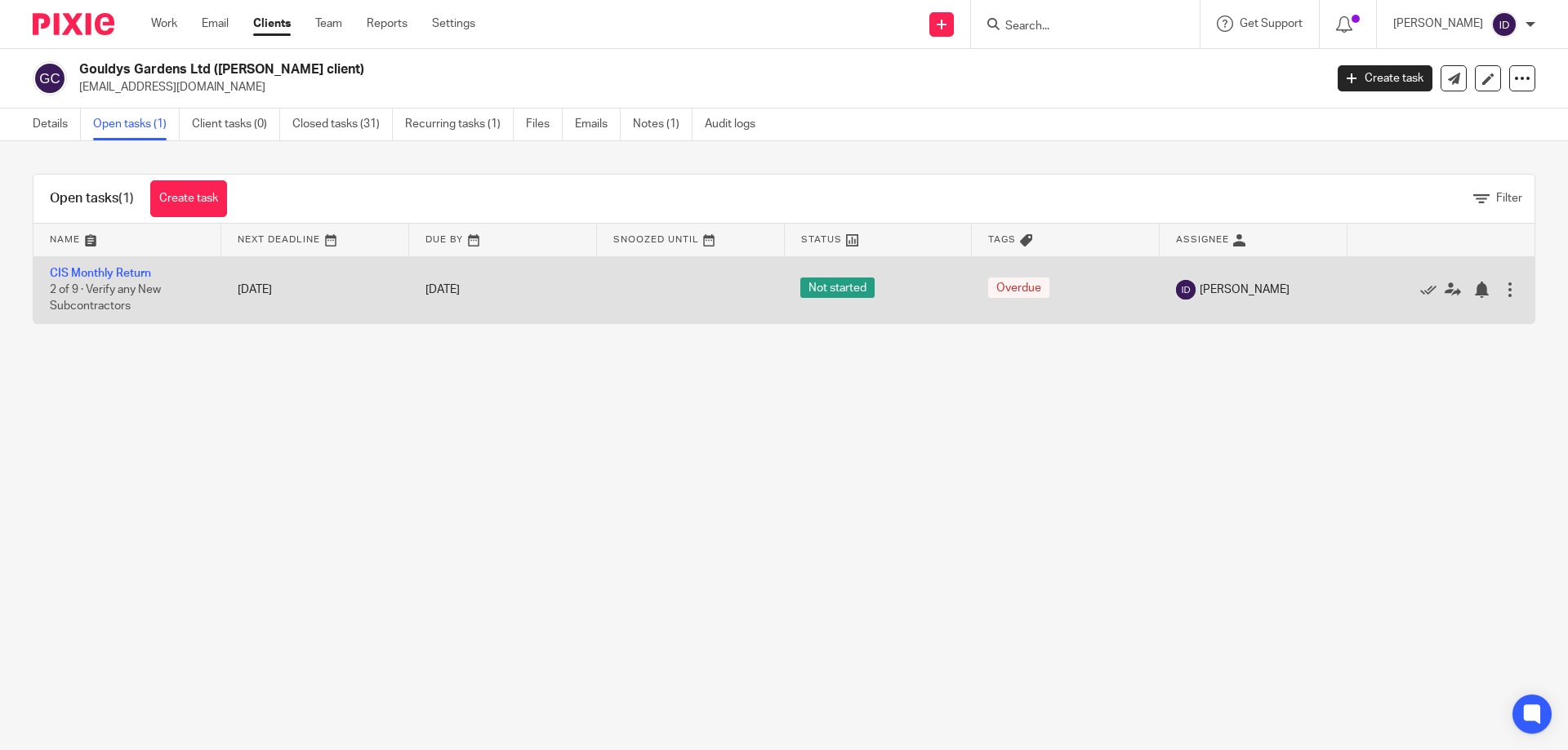
click at [1502, 292] on div at bounding box center [1510, 289] width 17 height 17
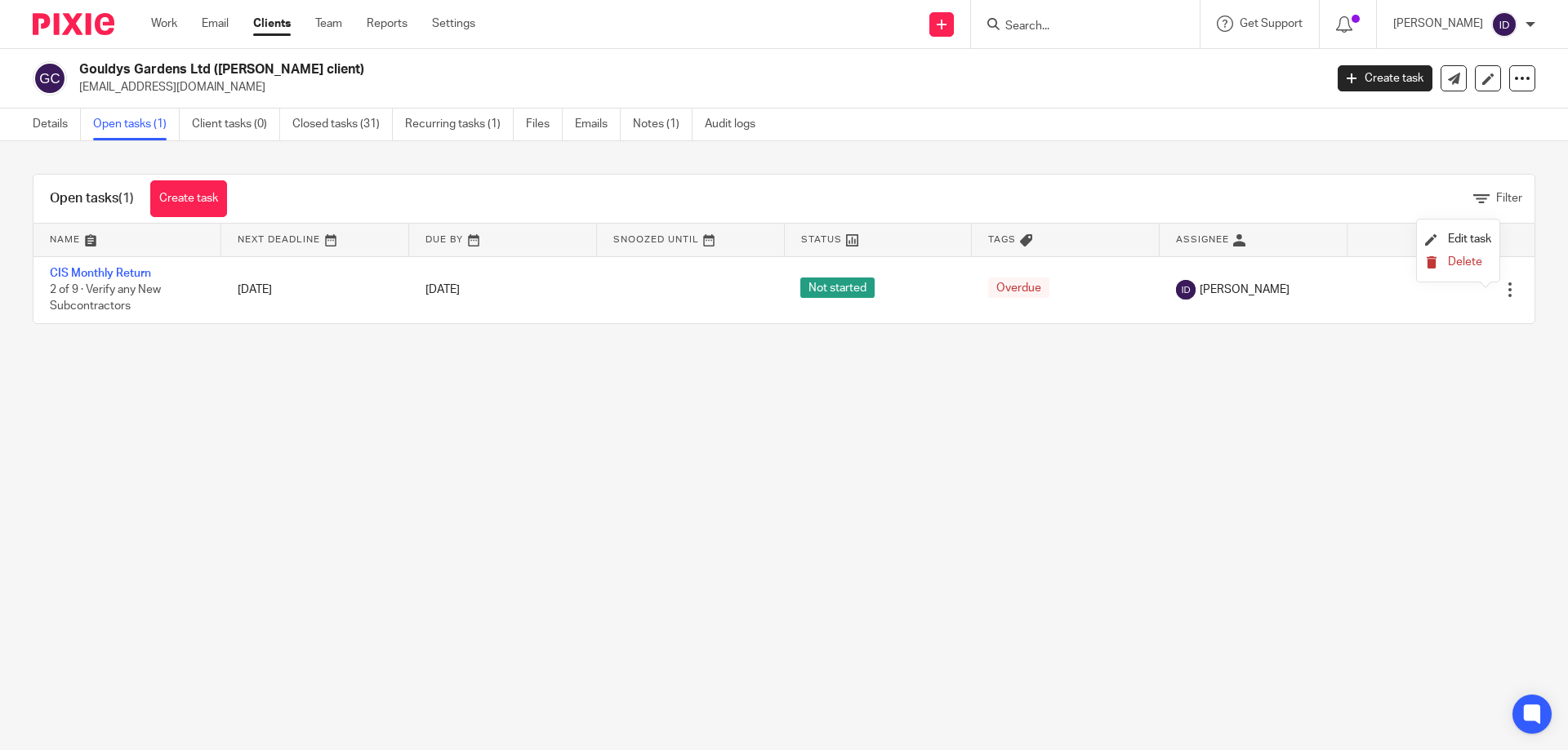
click at [1458, 260] on span "Delete" at bounding box center [1465, 261] width 34 height 11
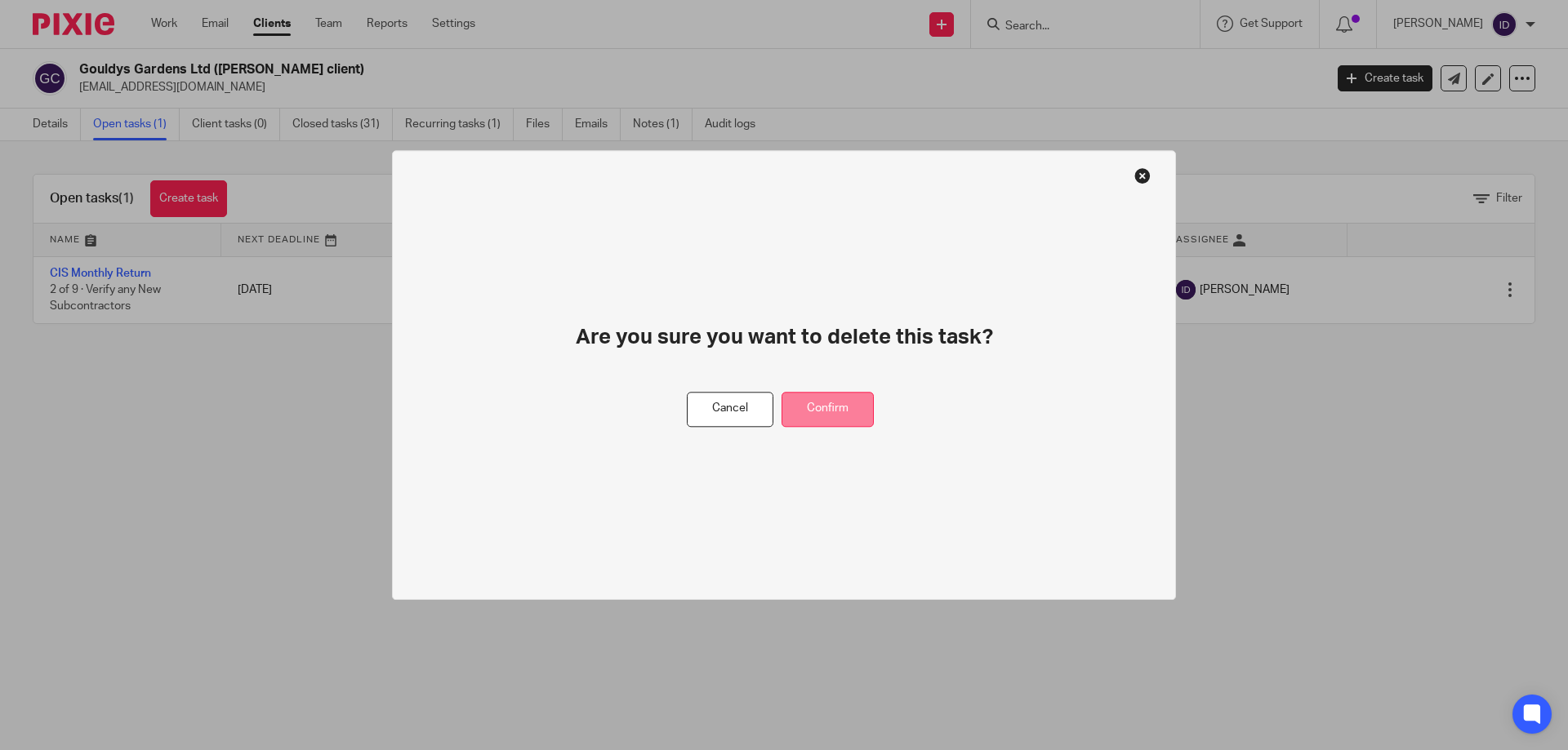
click at [841, 395] on button "Confirm" at bounding box center [828, 409] width 92 height 35
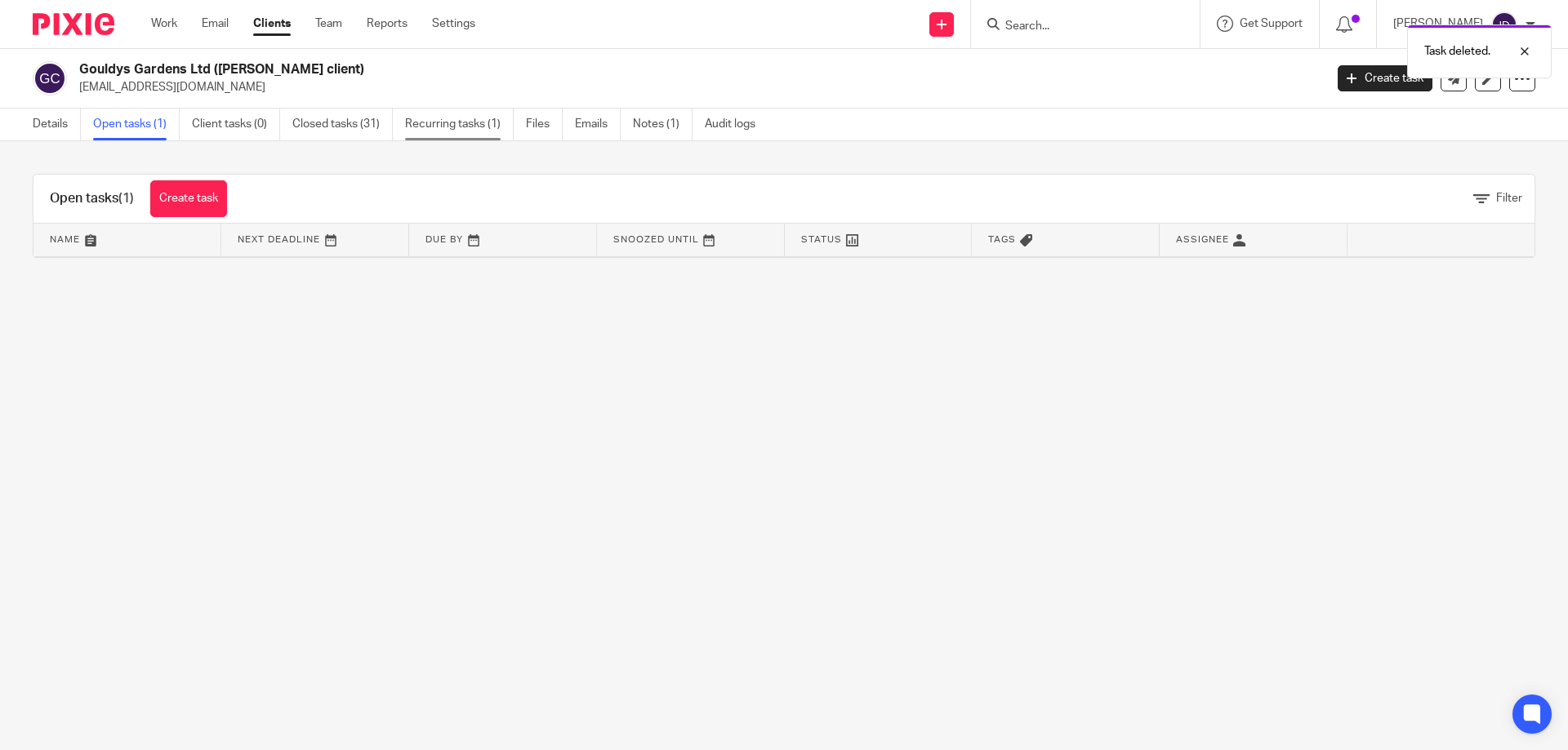
click at [431, 123] on link "Recurring tasks (1)" at bounding box center [459, 125] width 109 height 32
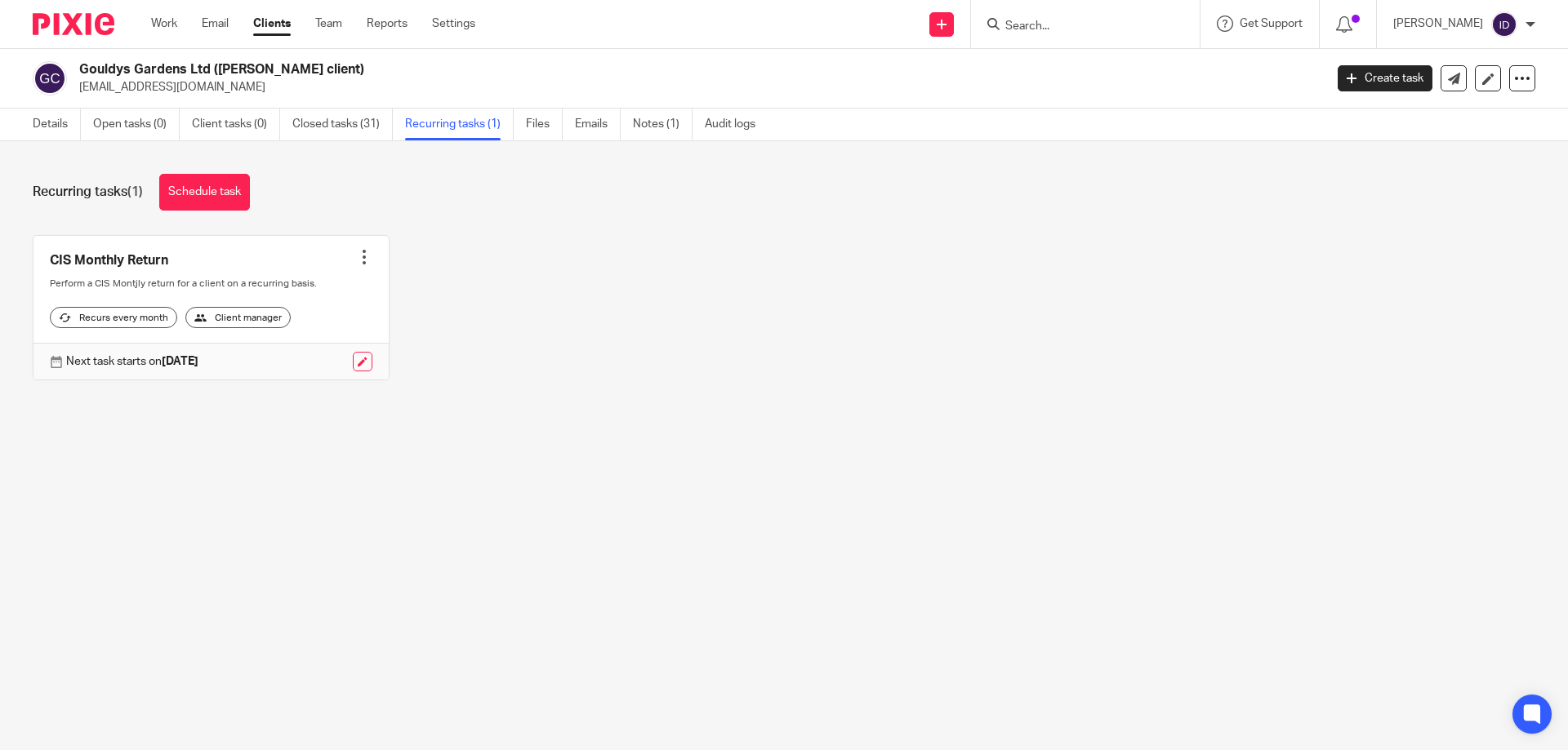
click at [359, 254] on div at bounding box center [364, 257] width 17 height 17
click at [318, 361] on span "Cancel schedule" at bounding box center [297, 361] width 85 height 11
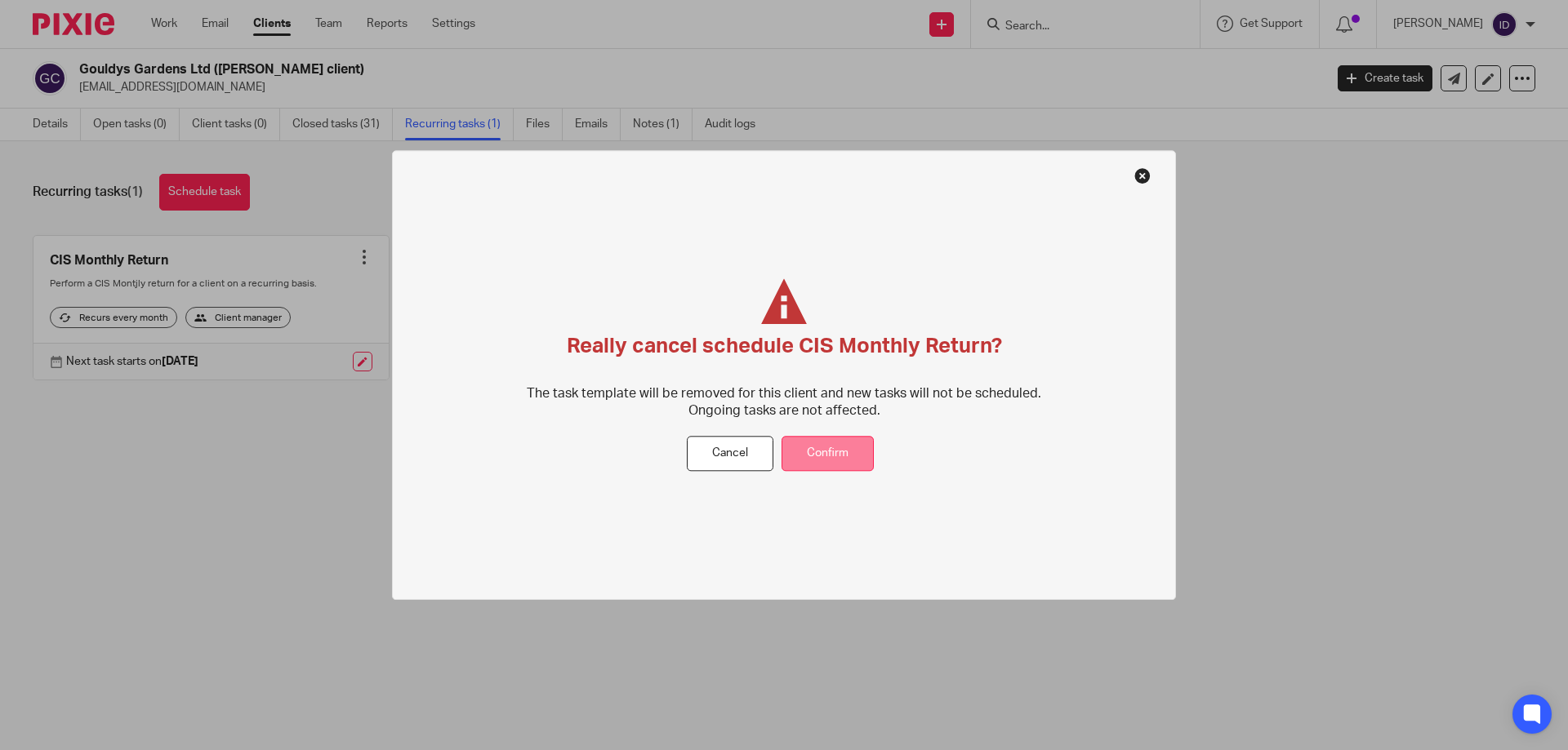
click at [826, 458] on button "Confirm" at bounding box center [828, 454] width 92 height 35
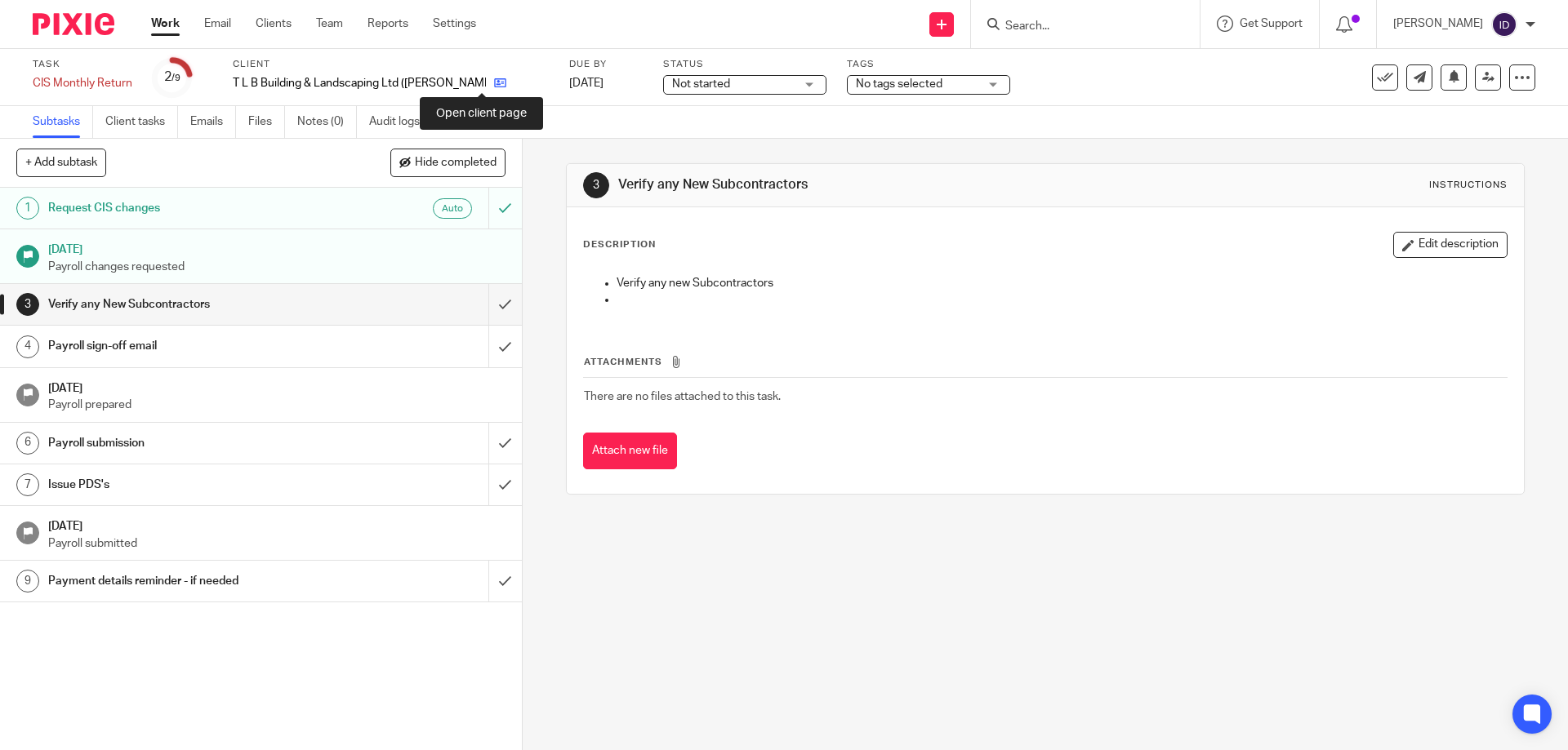
click at [494, 77] on icon at bounding box center [500, 83] width 12 height 12
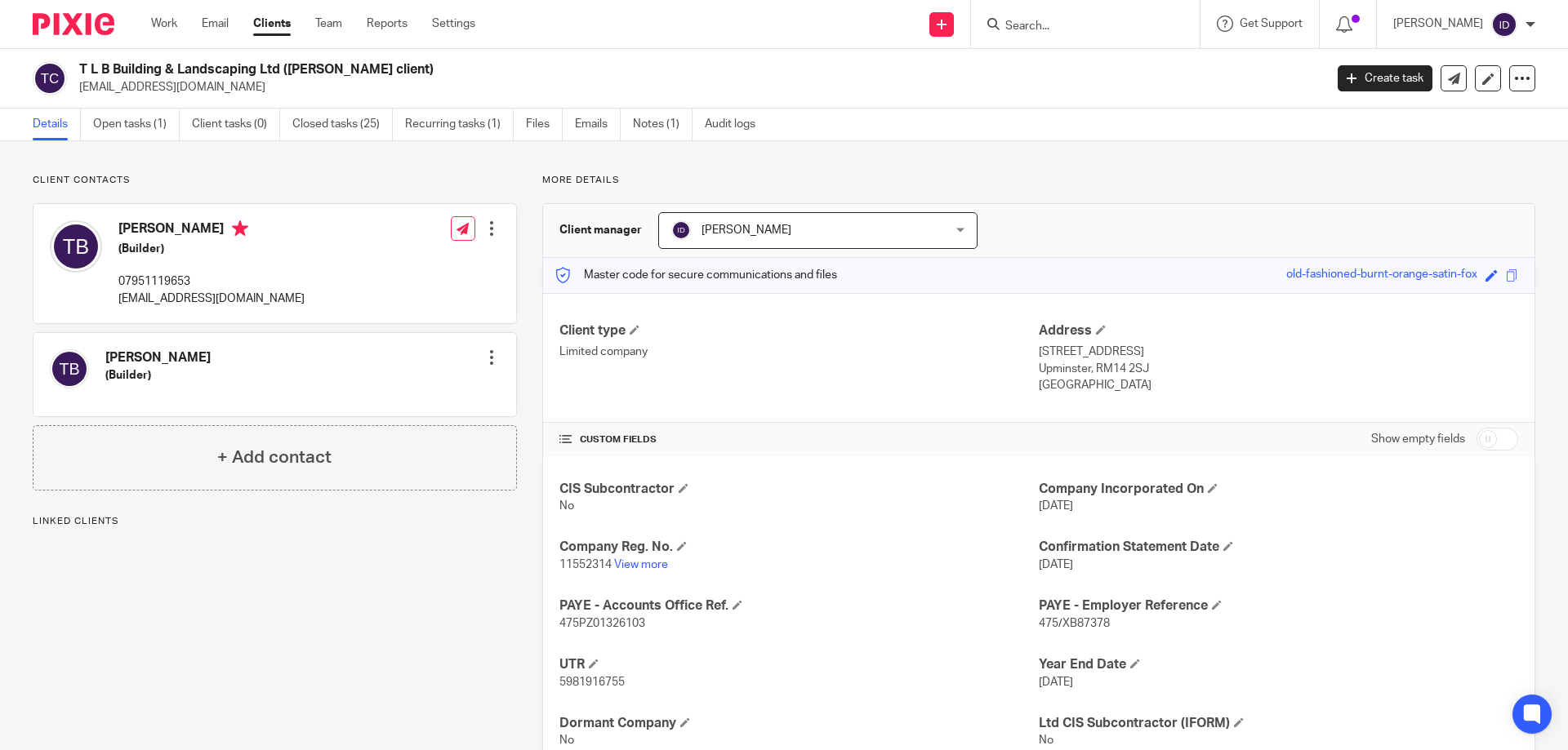
click at [214, 85] on div "T L B Building & Landscaping Ltd (Tony Nicholls client) tlbbuilding@hotmail.com" at bounding box center [672, 78] width 1280 height 34
click at [133, 128] on link "Open tasks (1)" at bounding box center [136, 125] width 86 height 32
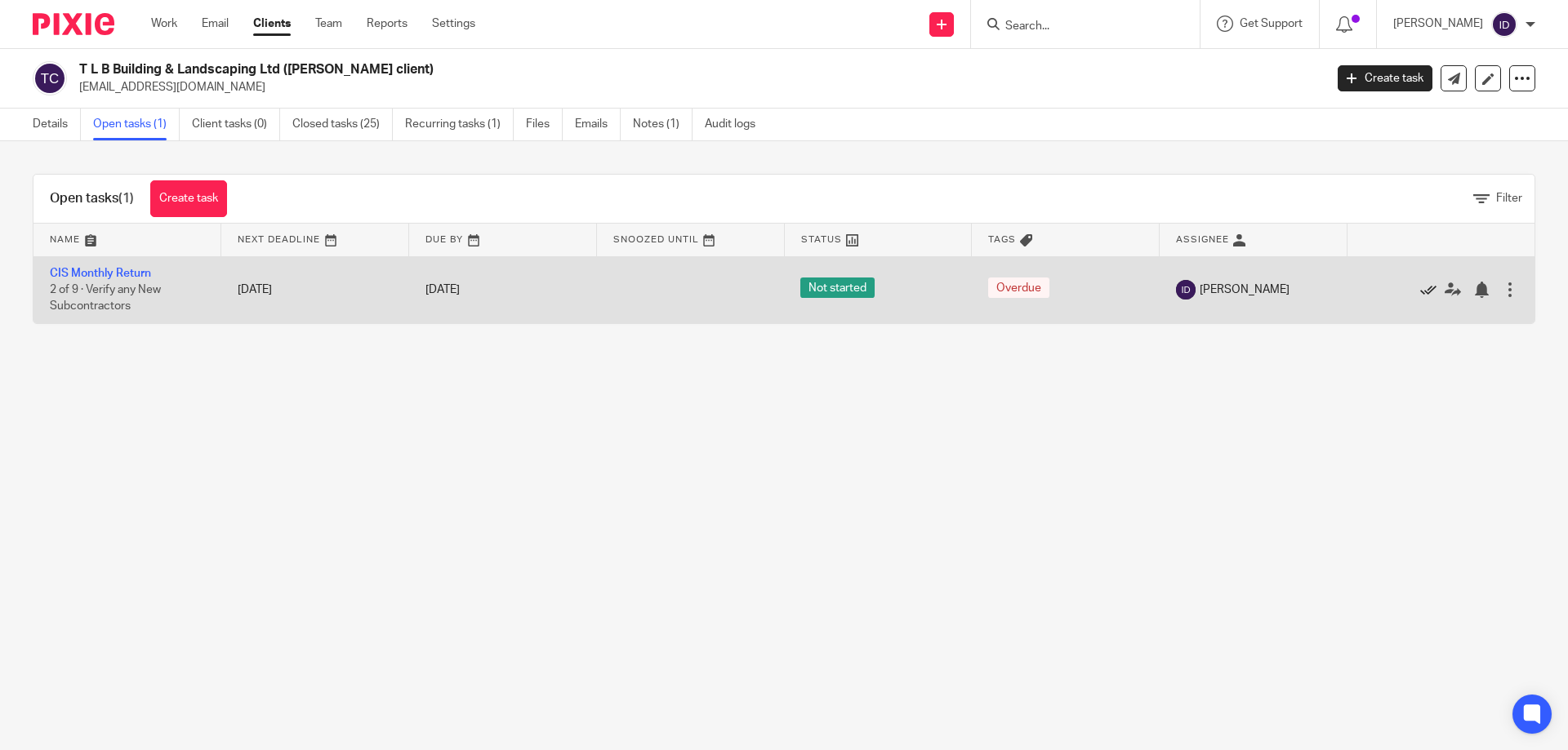
click at [1421, 292] on icon at bounding box center [1429, 289] width 17 height 17
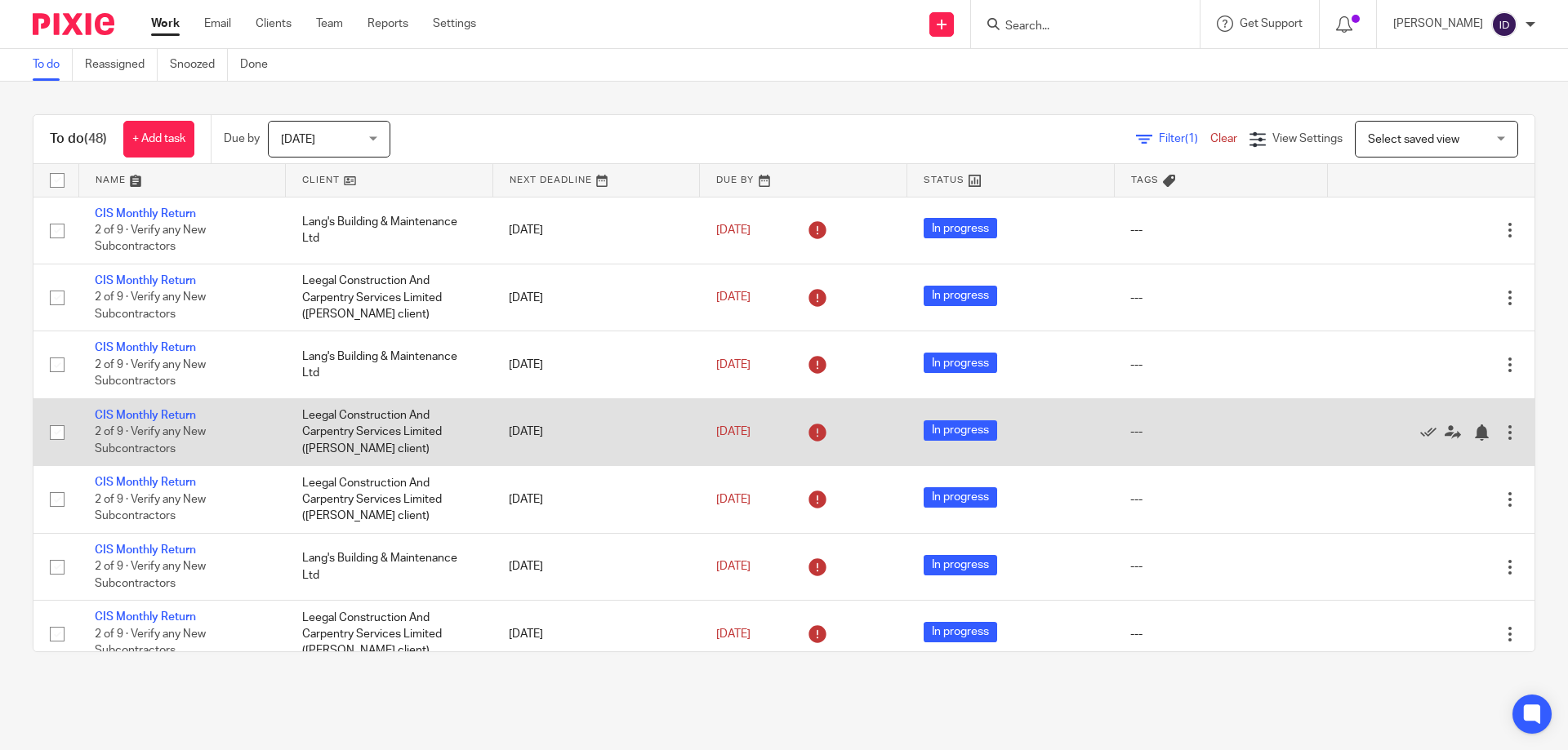
click at [907, 457] on td "In progress" at bounding box center [1011, 431] width 207 height 67
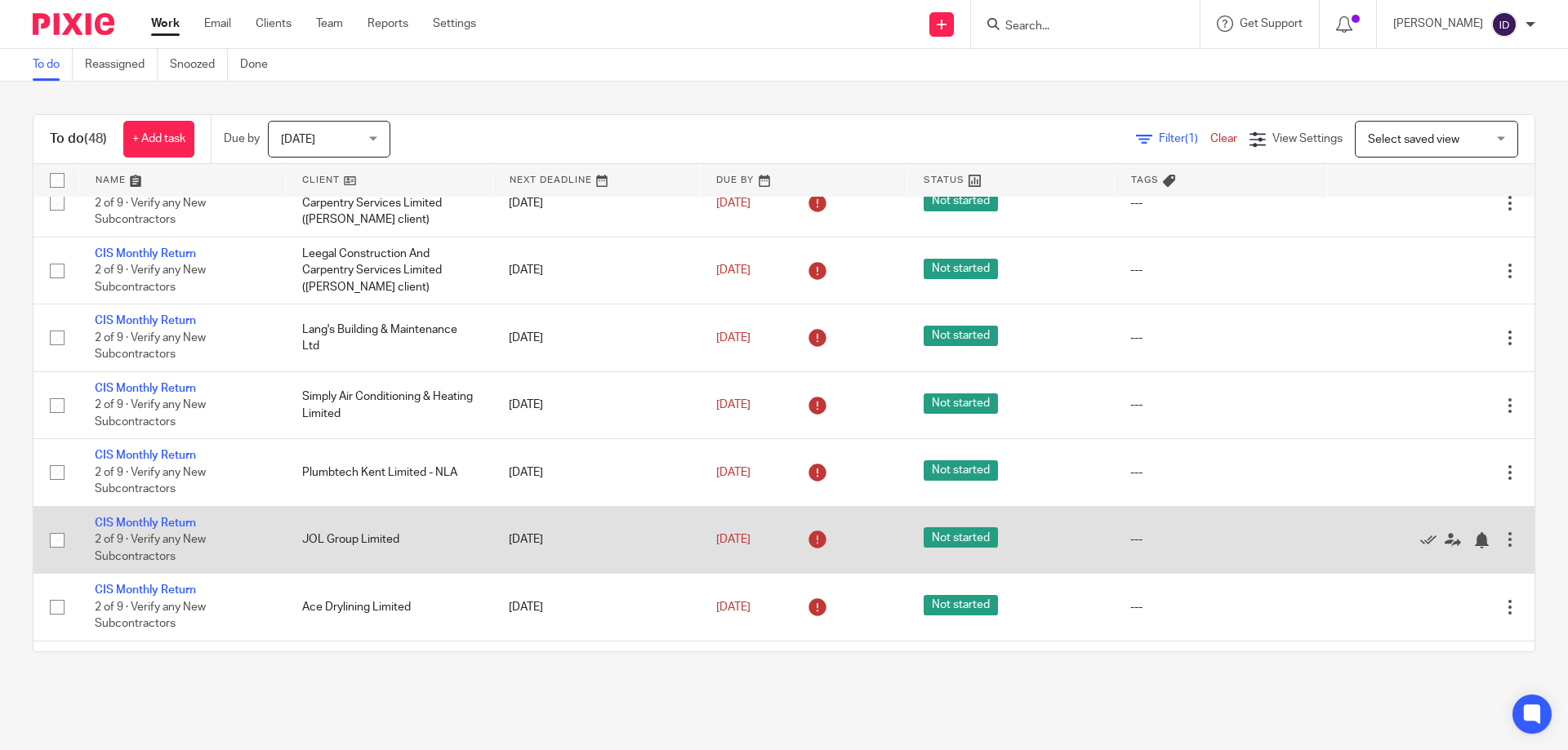
scroll to position [1388, 0]
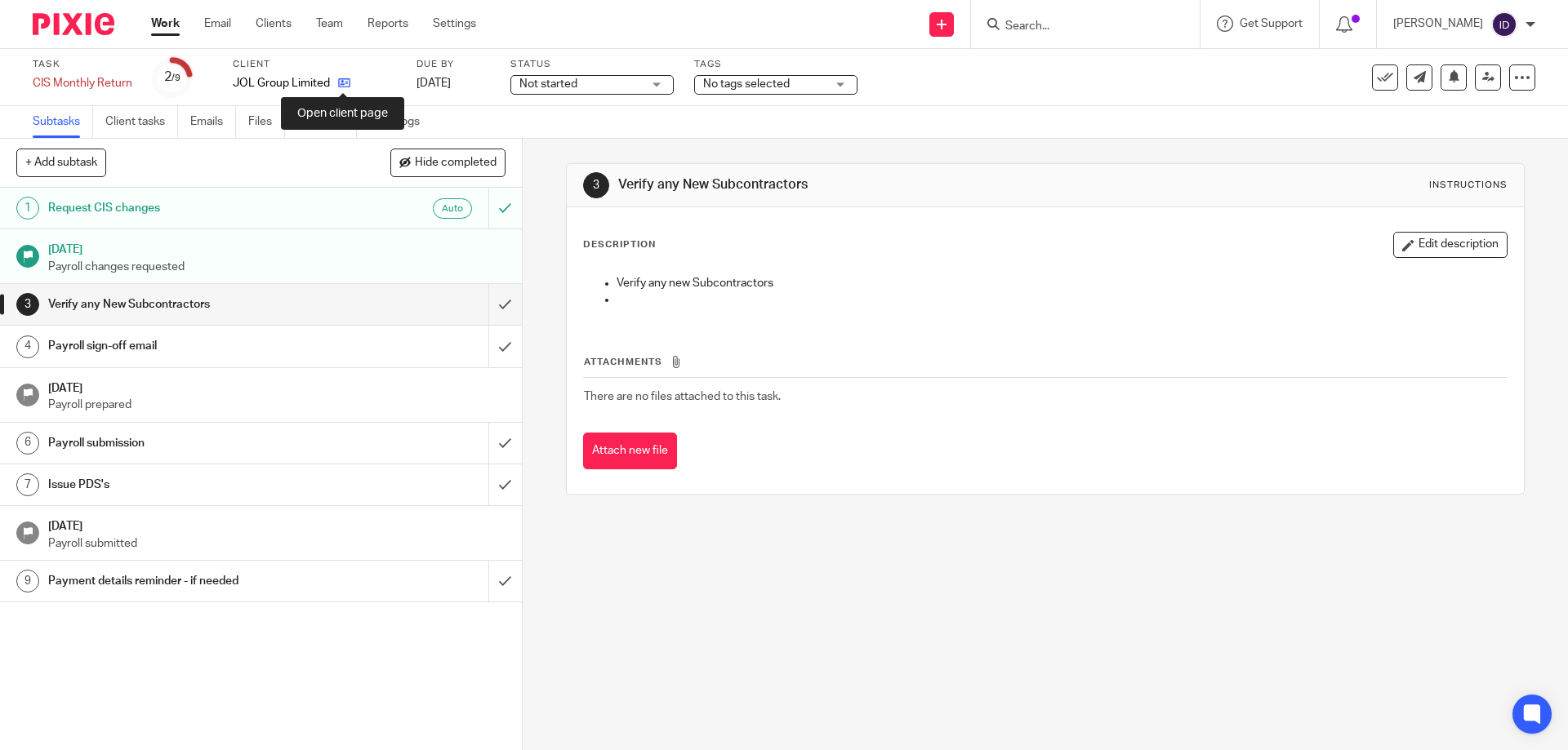
click at [341, 85] on icon at bounding box center [344, 83] width 12 height 12
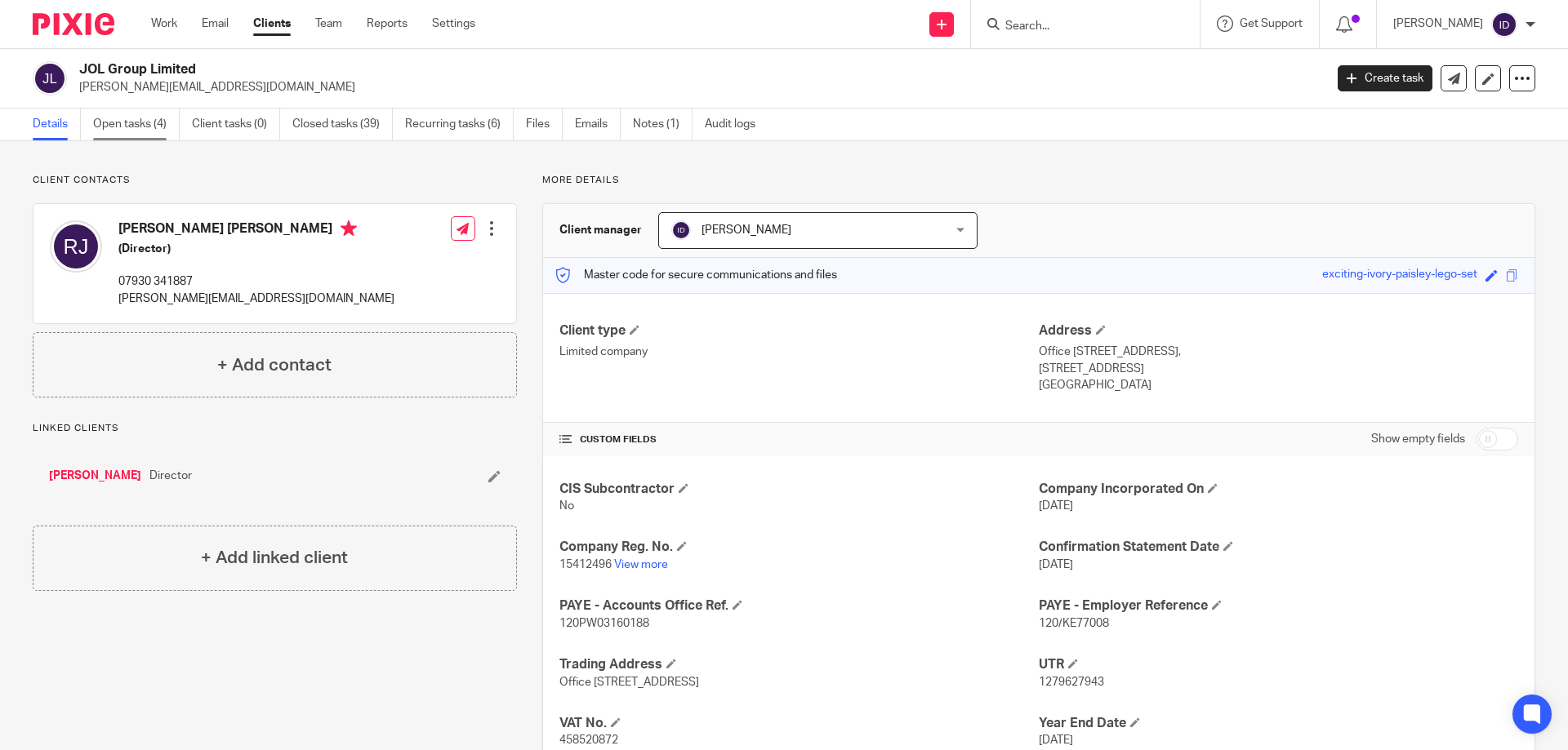
click at [138, 126] on link "Open tasks (4)" at bounding box center [136, 125] width 86 height 32
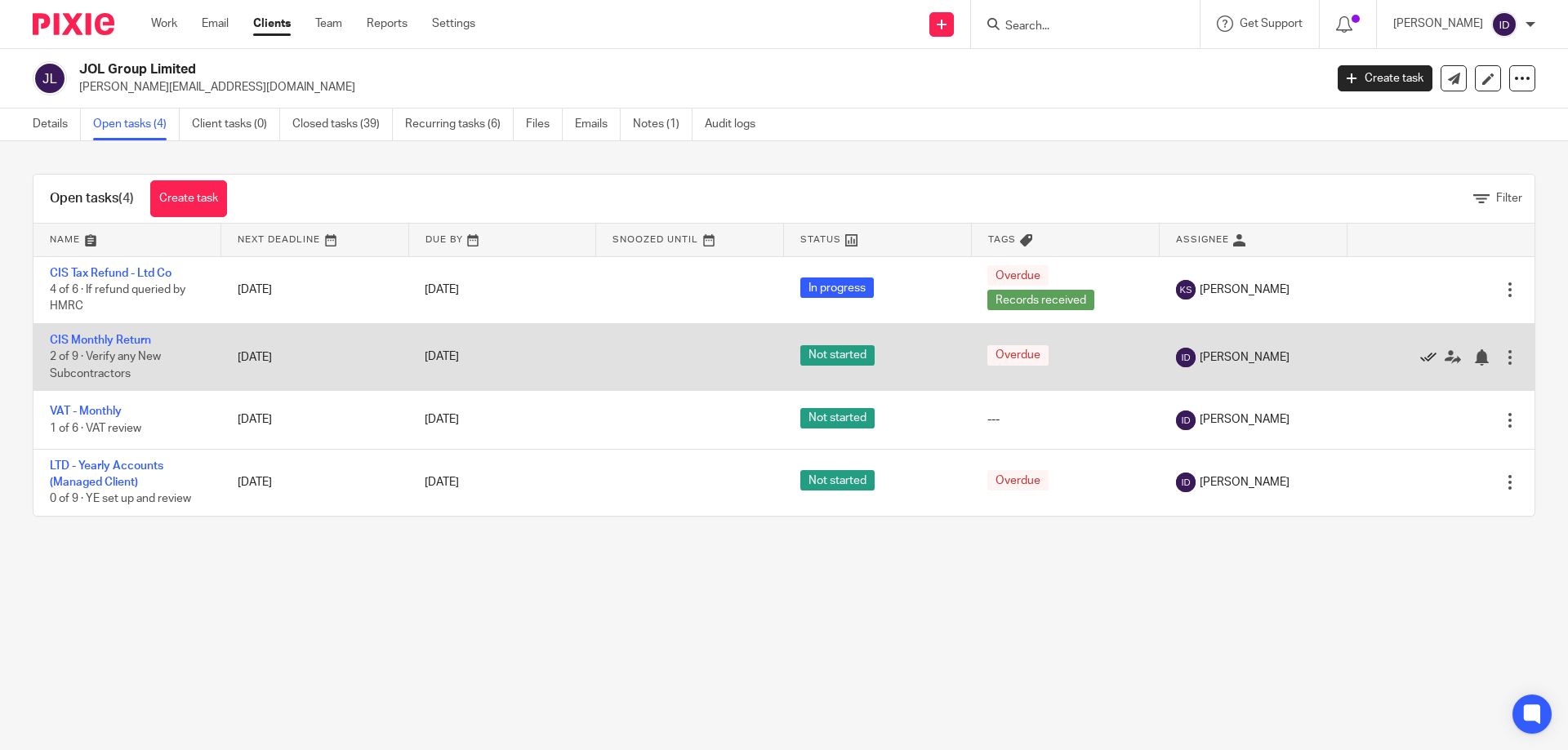
click at [1421, 355] on icon at bounding box center [1429, 357] width 17 height 17
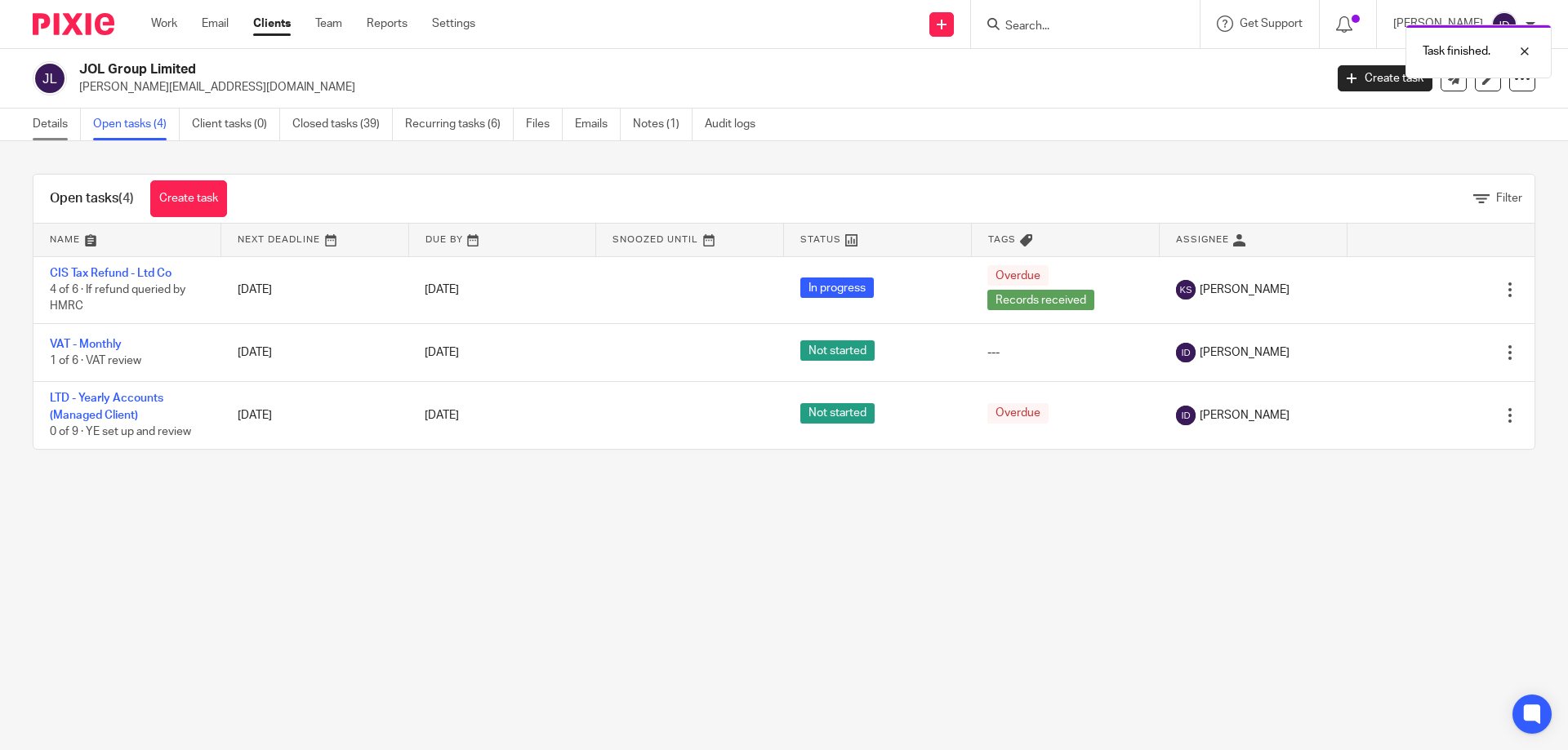
click at [60, 124] on link "Details" at bounding box center [56, 125] width 48 height 32
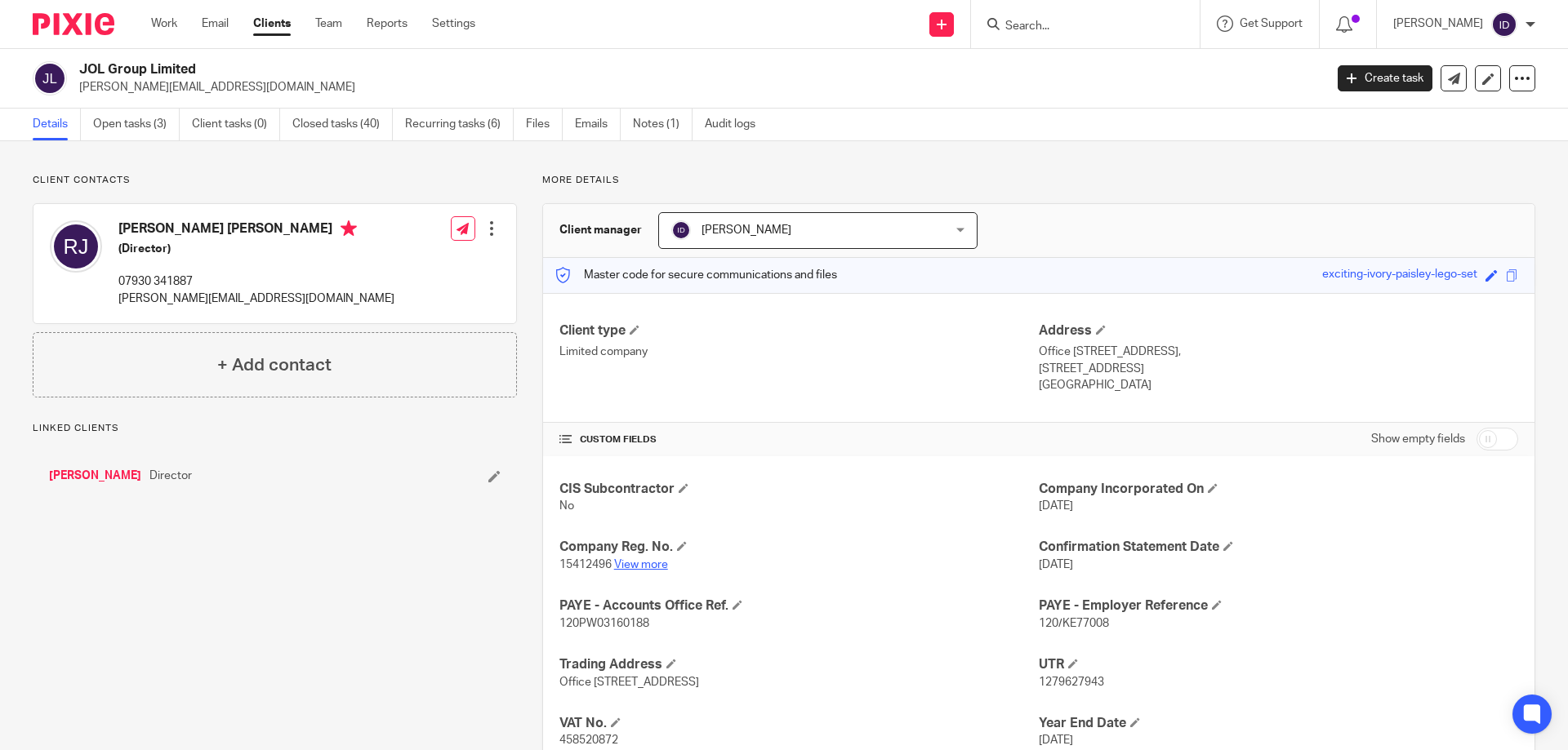
click at [643, 565] on link "View more" at bounding box center [641, 564] width 54 height 11
click at [140, 122] on link "Open tasks (3)" at bounding box center [136, 125] width 86 height 32
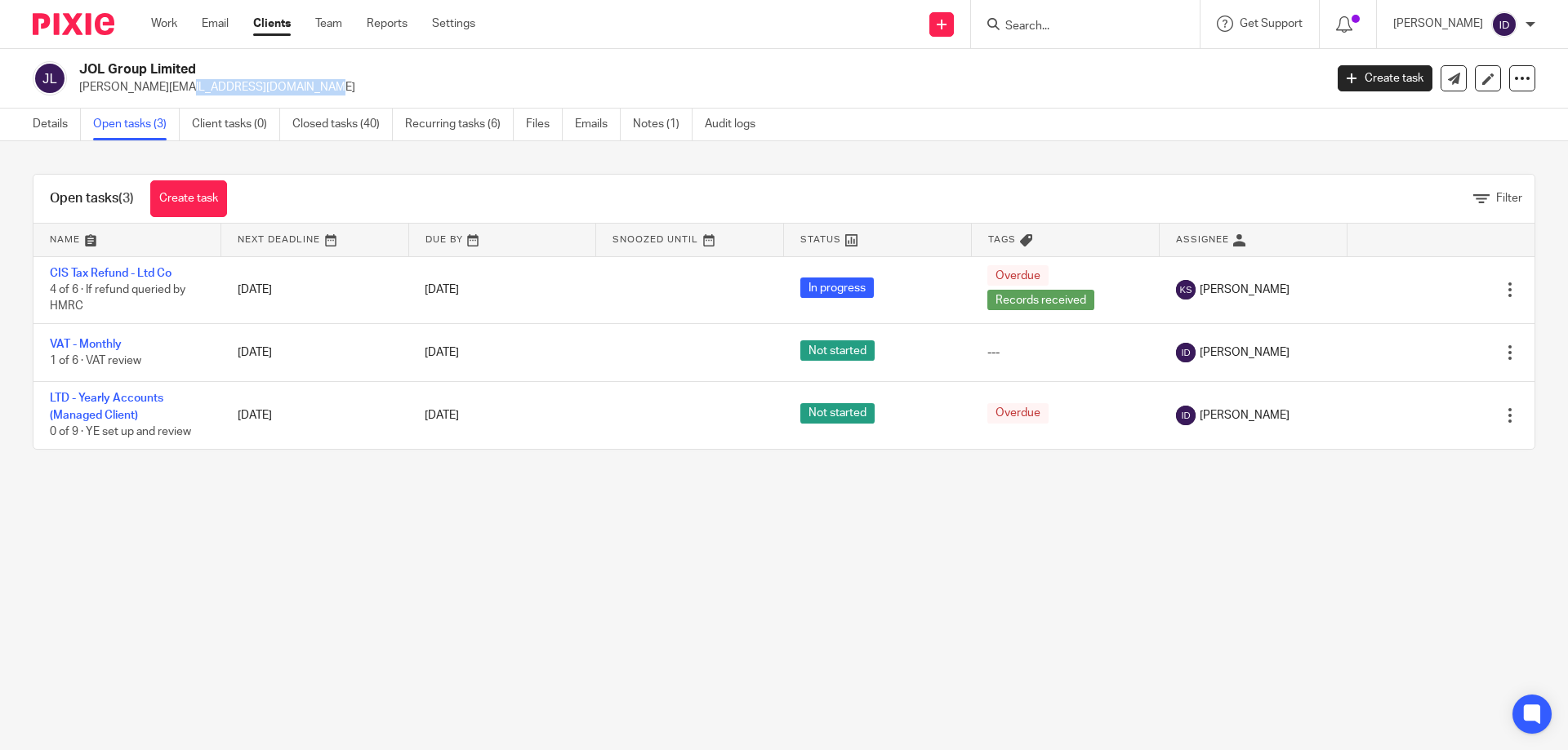
drag, startPoint x: 93, startPoint y: 88, endPoint x: 200, endPoint y: 84, distance: 107.1
click at [200, 84] on p "[PERSON_NAME][EMAIL_ADDRESS][DOMAIN_NAME]" at bounding box center [696, 87] width 1234 height 17
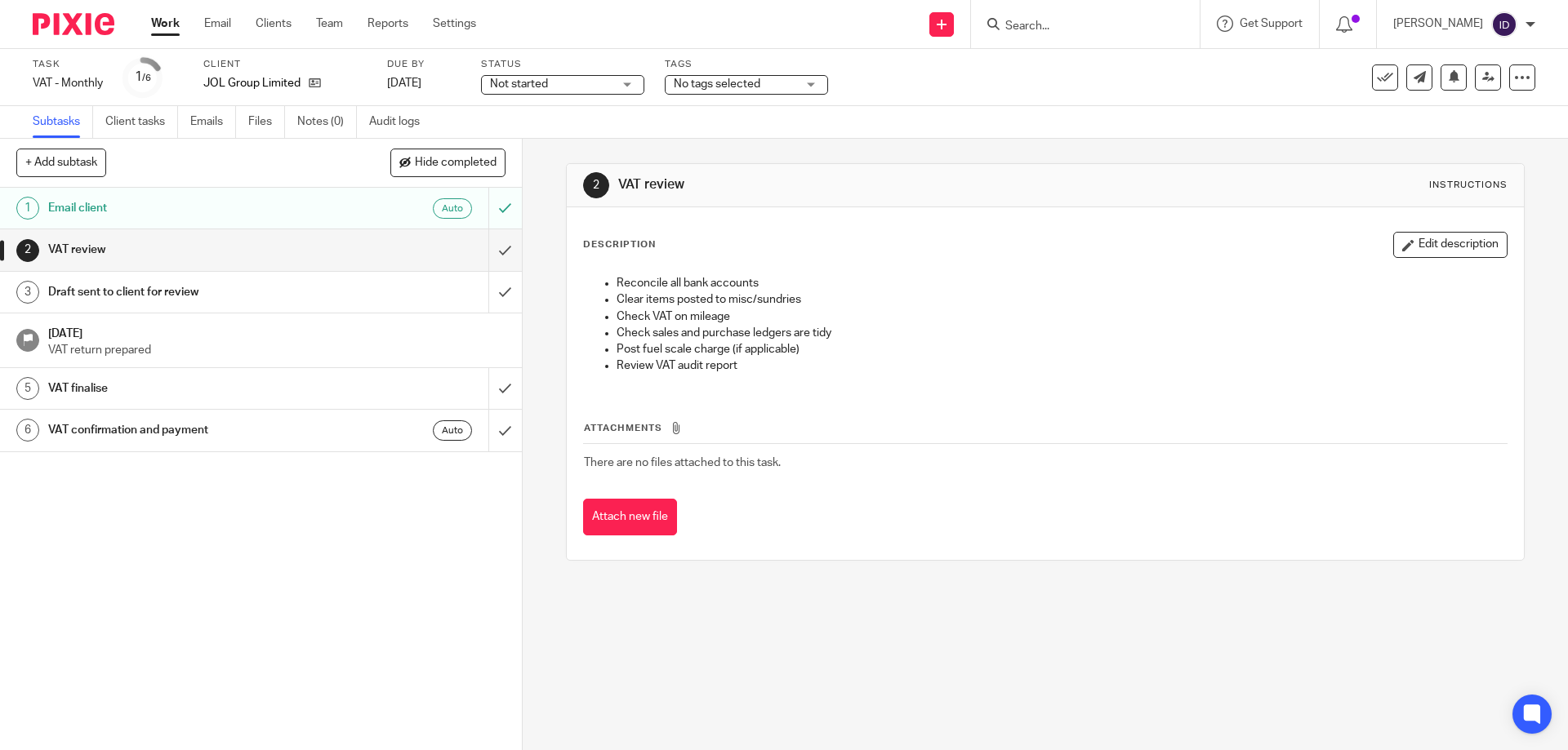
click at [757, 81] on span "No tags selected" at bounding box center [716, 84] width 86 height 11
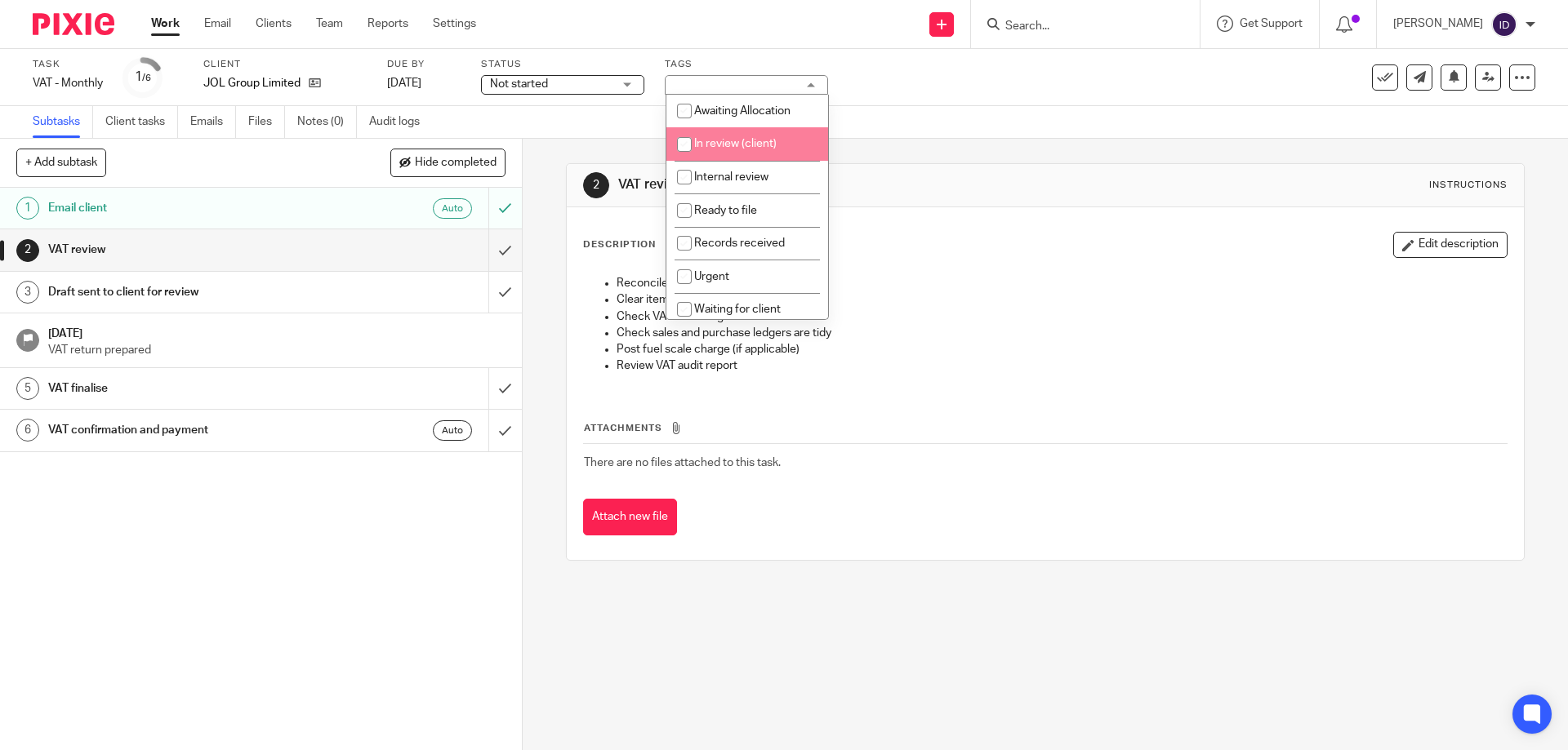
click at [687, 144] on input "checkbox" at bounding box center [685, 145] width 31 height 31
checkbox input "true"
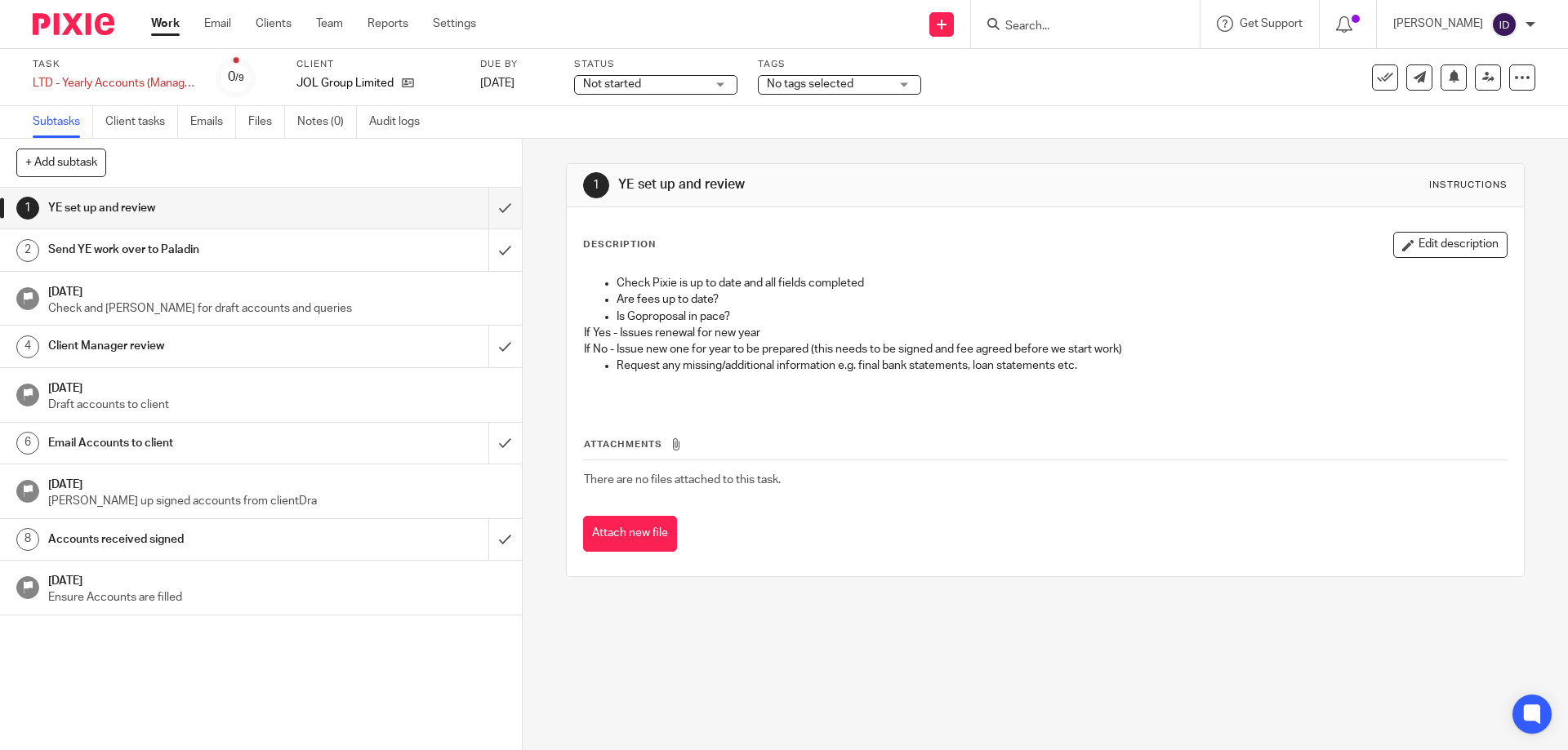
click at [847, 89] on span "No tags selected" at bounding box center [810, 84] width 86 height 11
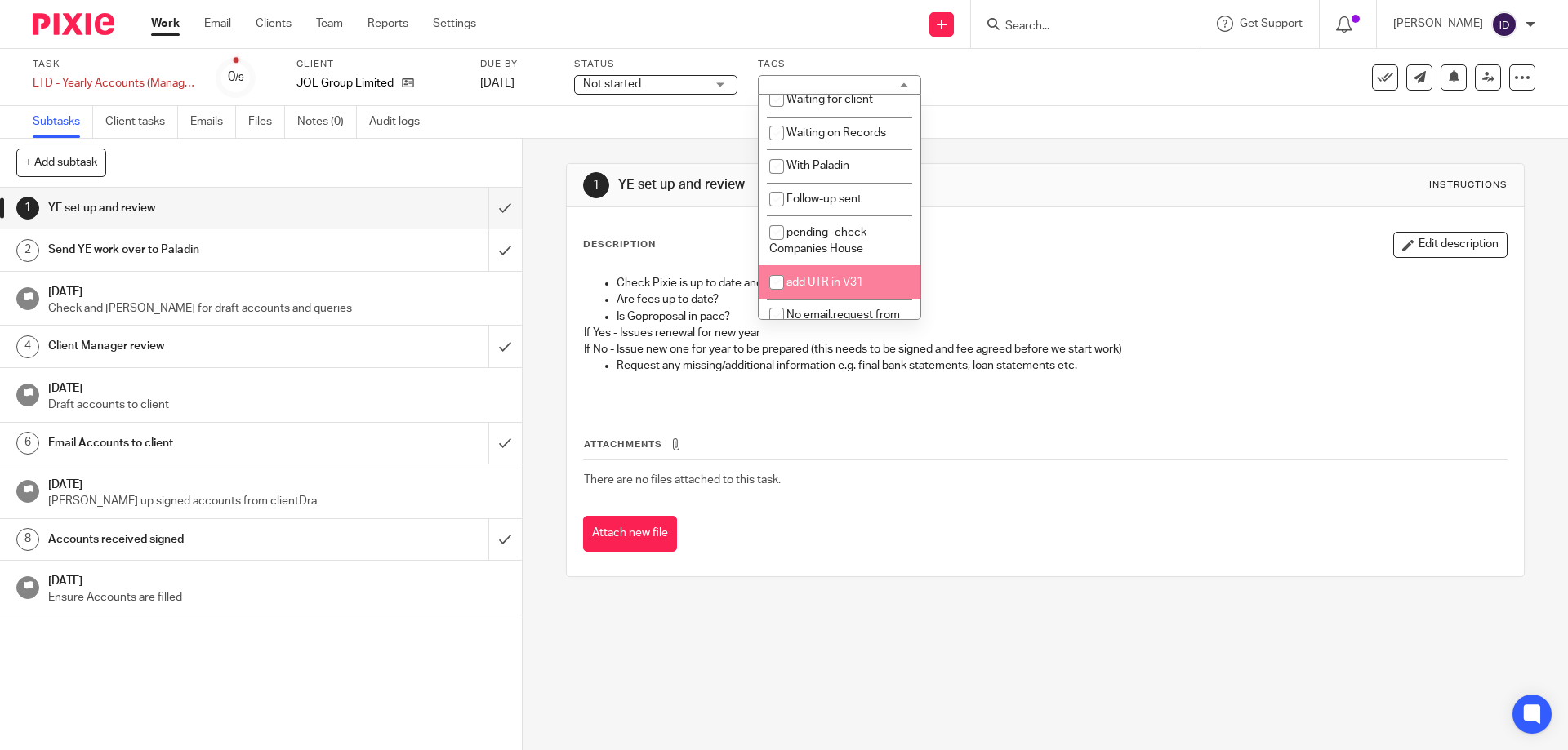
scroll to position [128, 0]
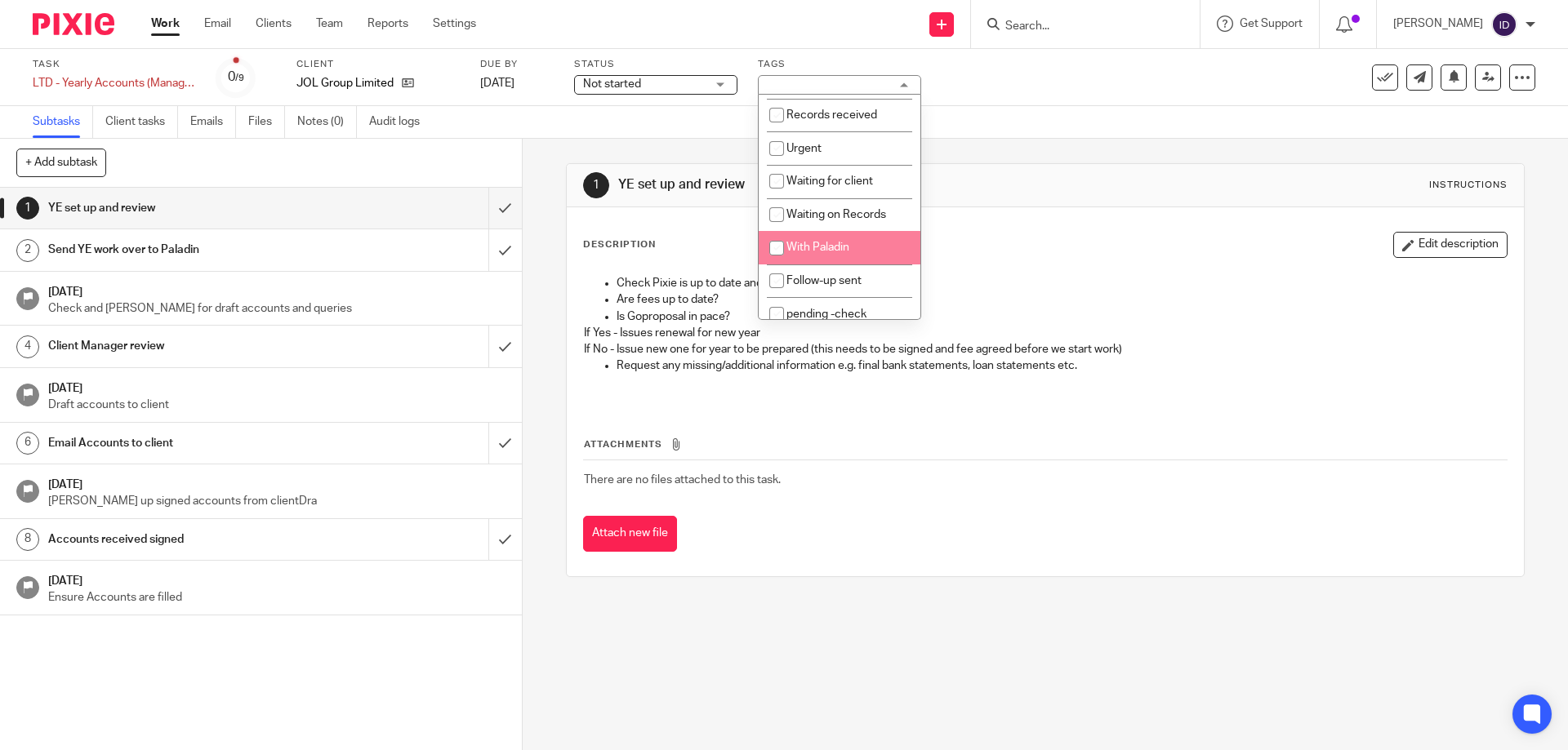
click at [772, 248] on input "checkbox" at bounding box center [777, 248] width 31 height 31
checkbox input "true"
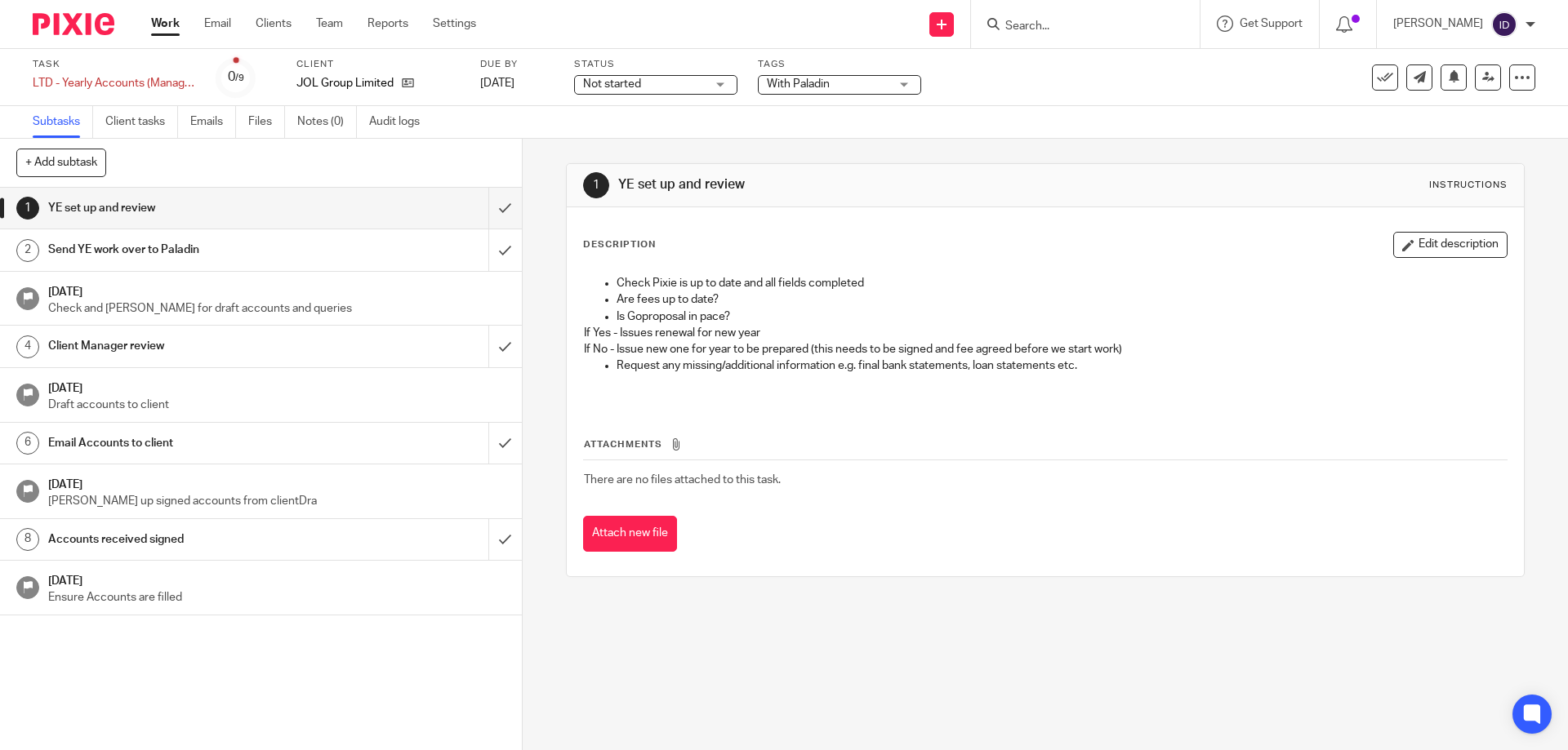
click at [1096, 129] on div "Subtasks Client tasks Emails Files Notes (0) Audit logs" at bounding box center [784, 122] width 1568 height 32
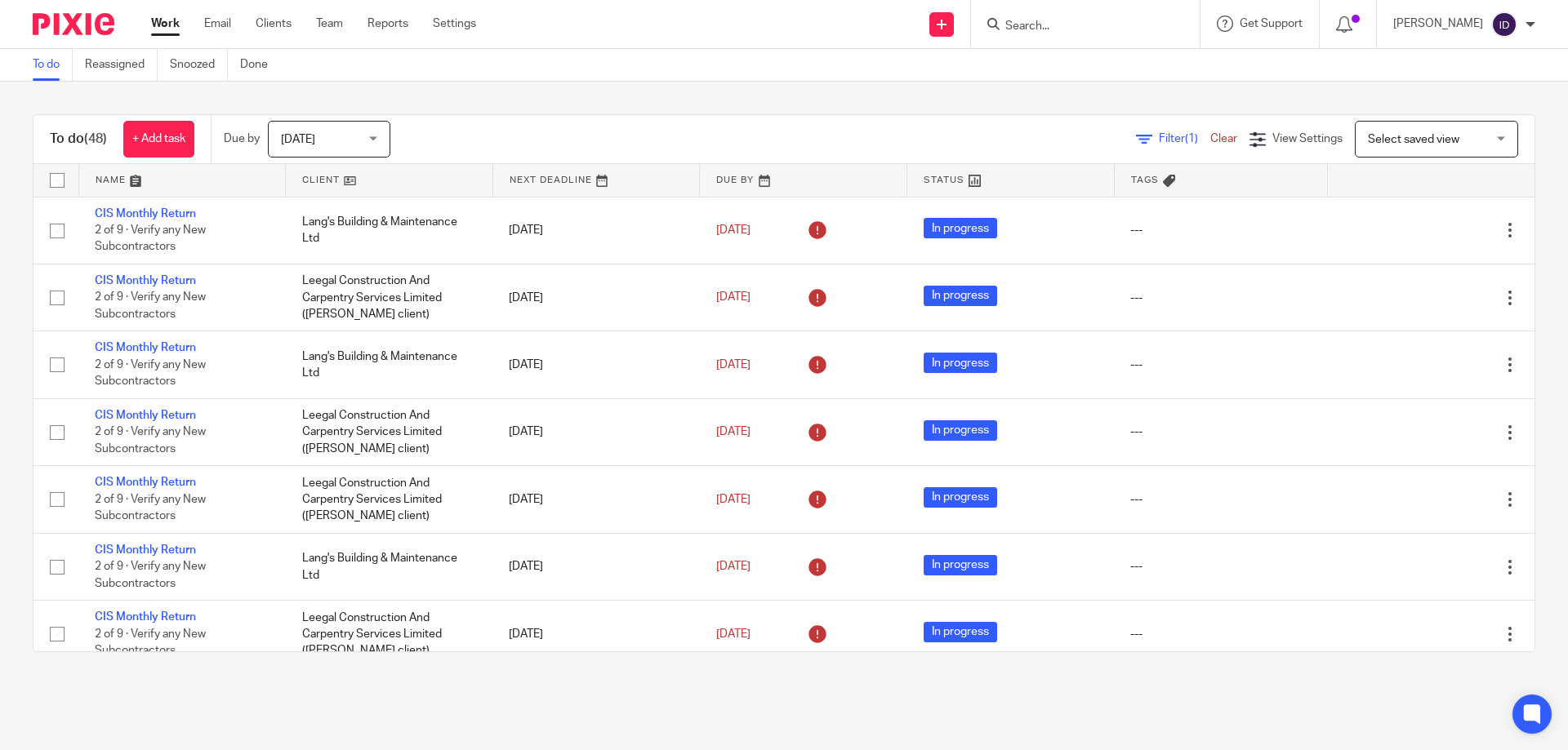
scroll to position [1388, 0]
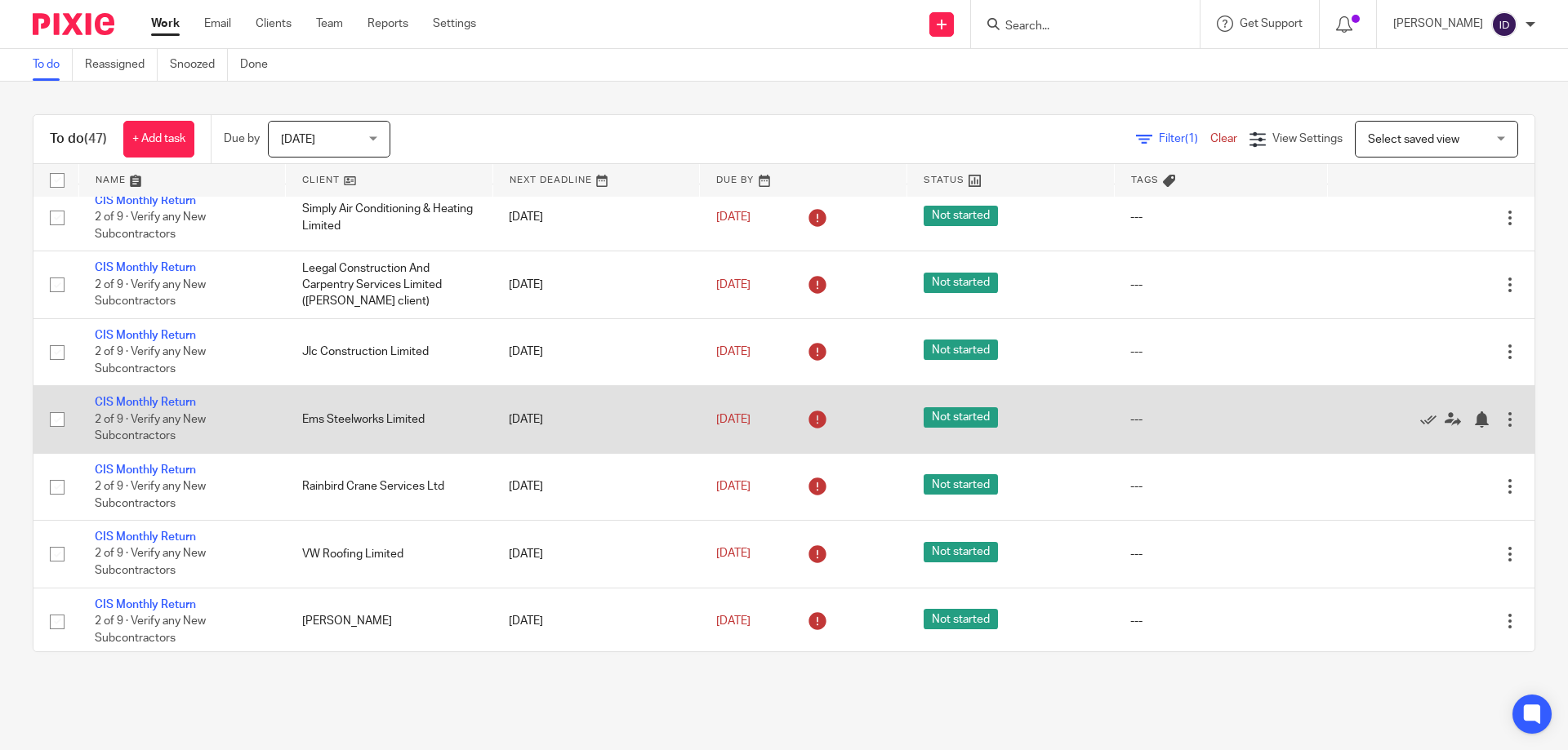
scroll to position [1576, 0]
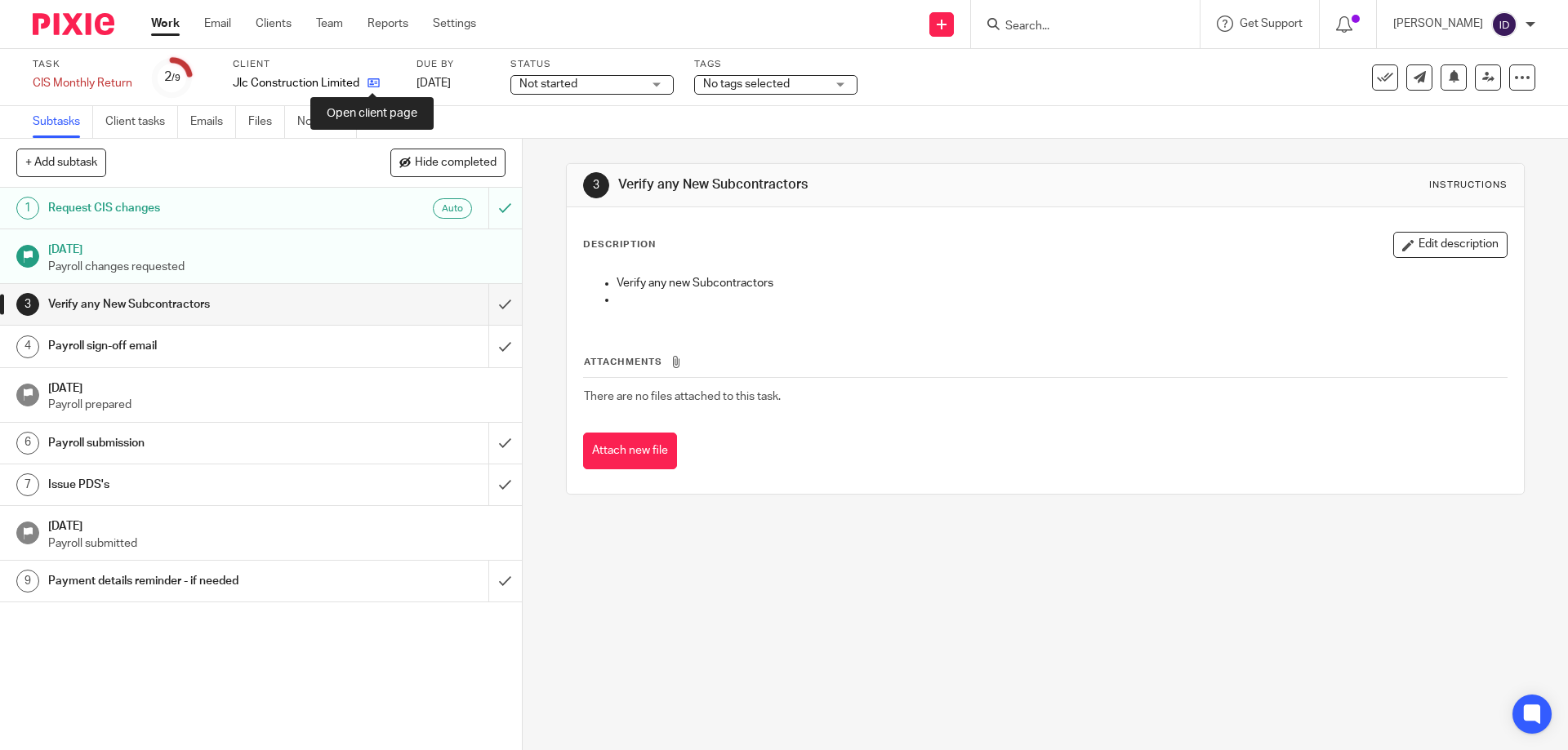
click at [370, 87] on icon at bounding box center [374, 83] width 12 height 12
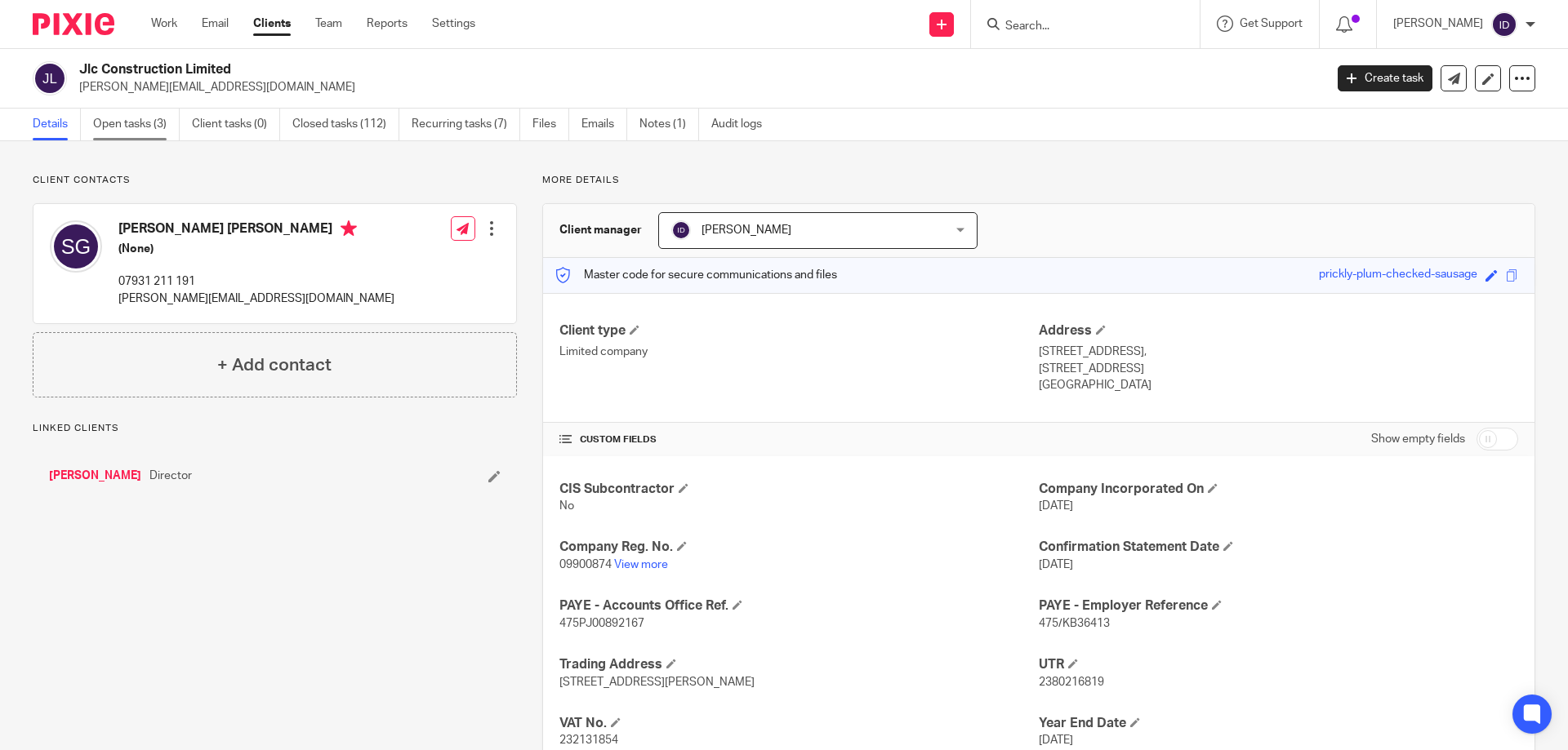
click at [143, 127] on link "Open tasks (3)" at bounding box center [136, 125] width 86 height 32
